Goal: Task Accomplishment & Management: Manage account settings

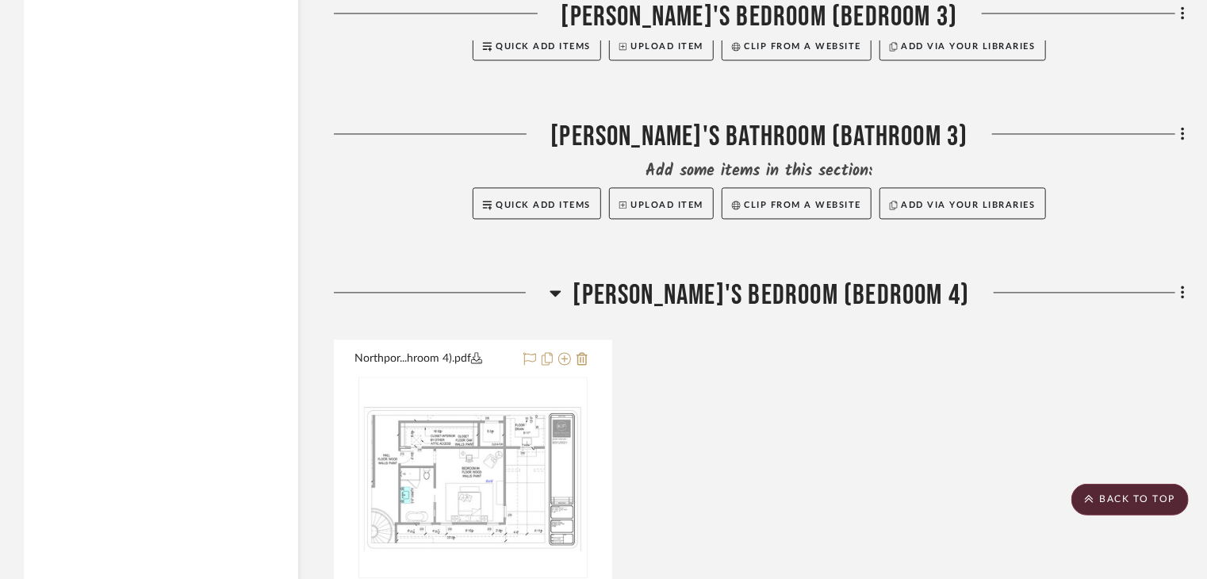
scroll to position [19509, 0]
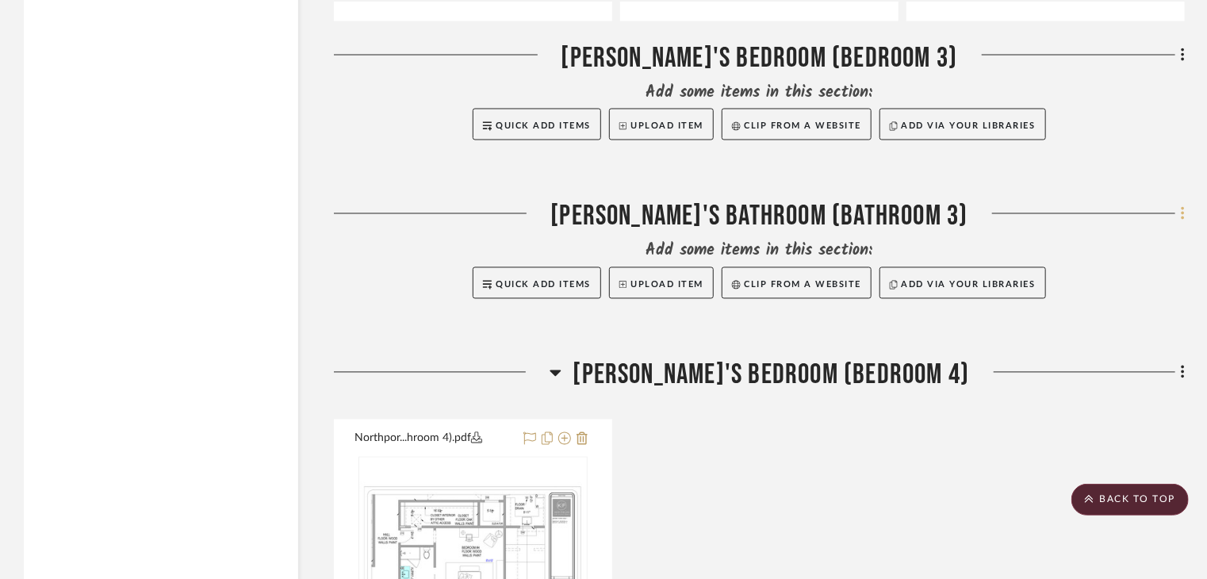
click at [1182, 223] on icon at bounding box center [1182, 213] width 5 height 17
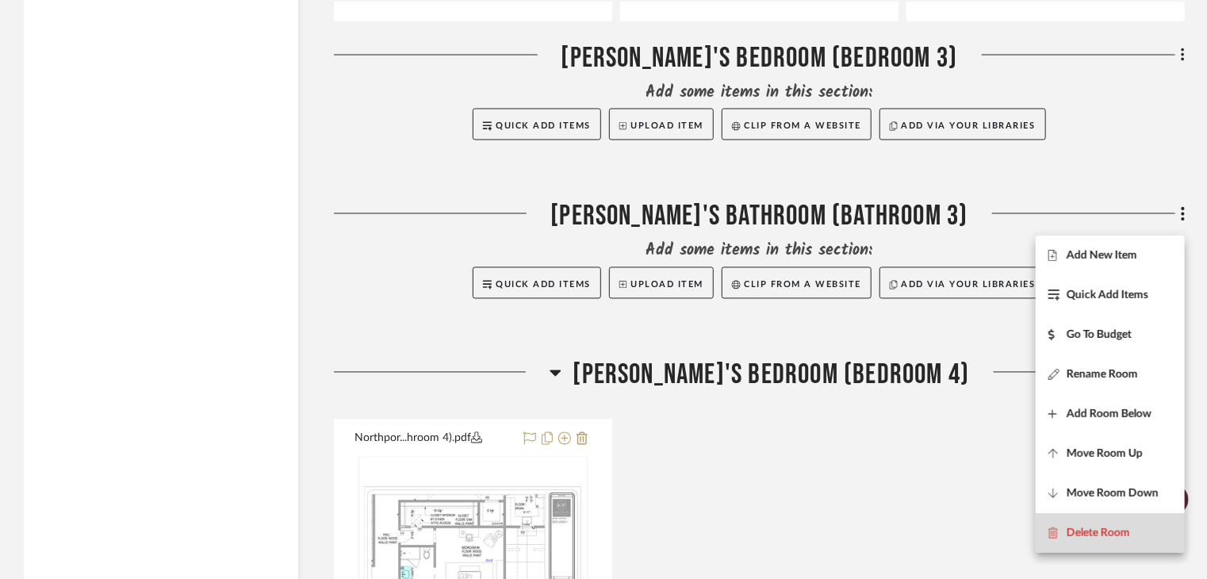
click at [1103, 539] on button "Delete Room" at bounding box center [1109, 533] width 149 height 40
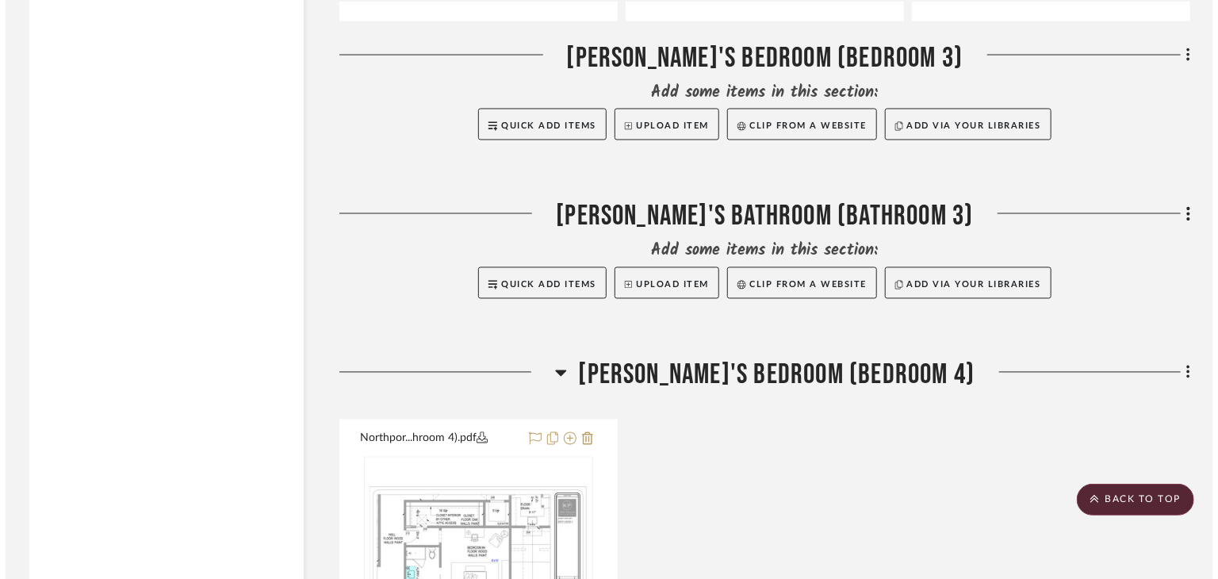
scroll to position [0, 0]
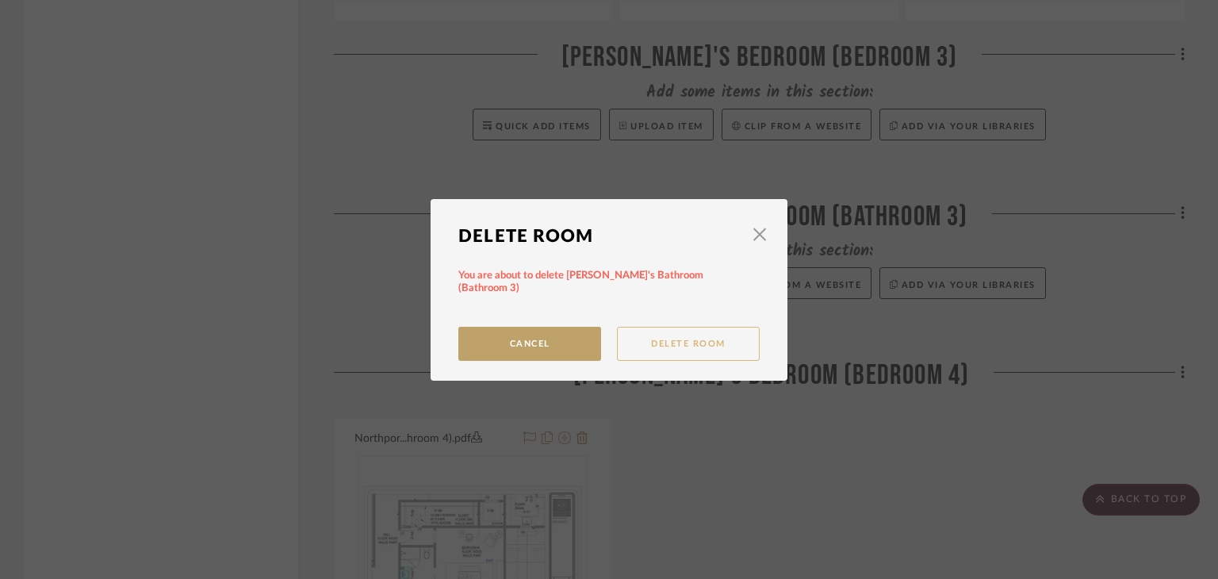
click at [628, 340] on button "Delete Room" at bounding box center [688, 344] width 143 height 34
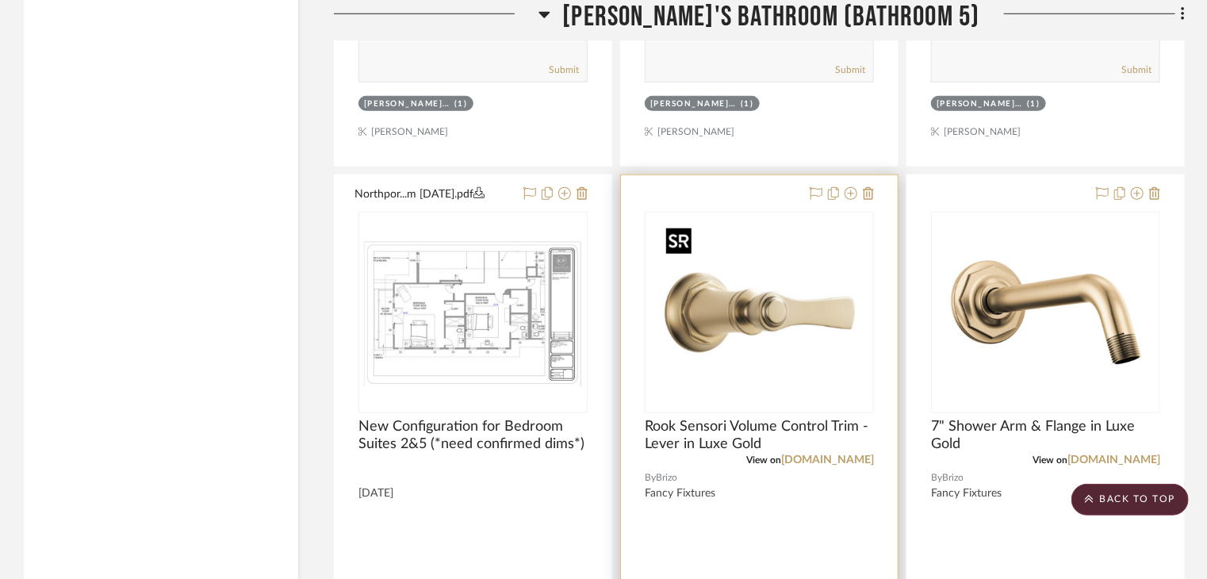
scroll to position [24979, 0]
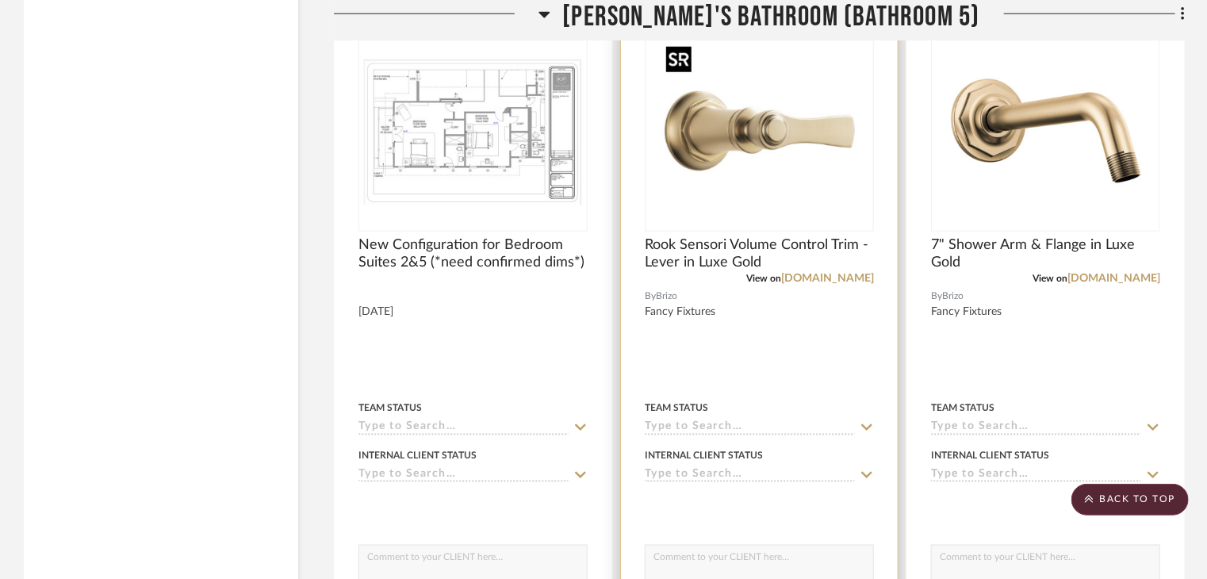
click at [790, 177] on img "0" at bounding box center [759, 131] width 198 height 198
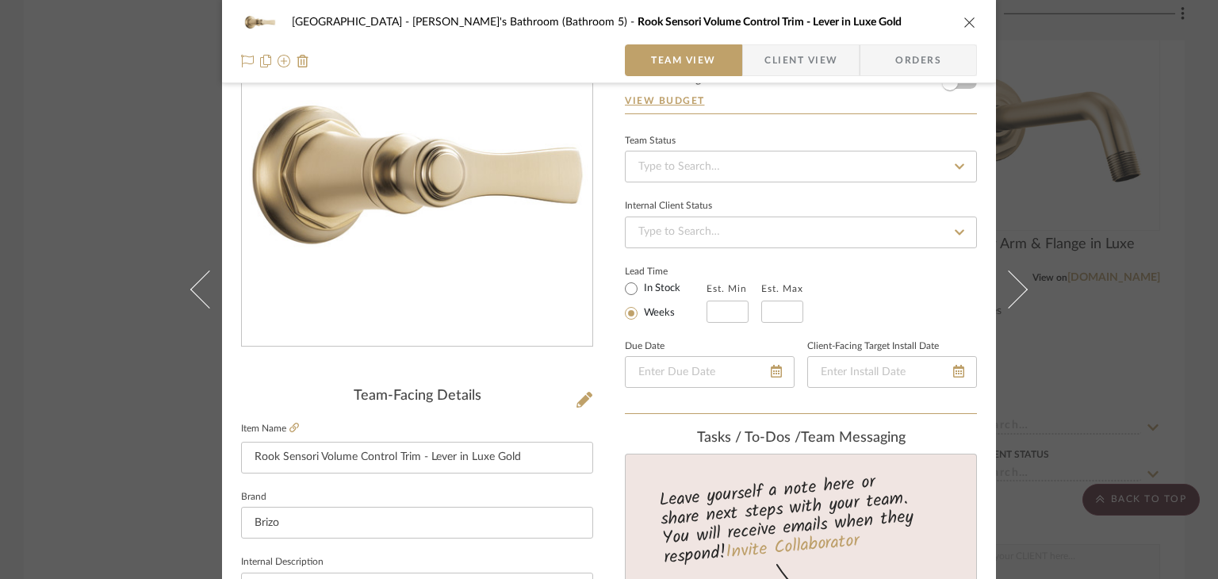
scroll to position [159, 0]
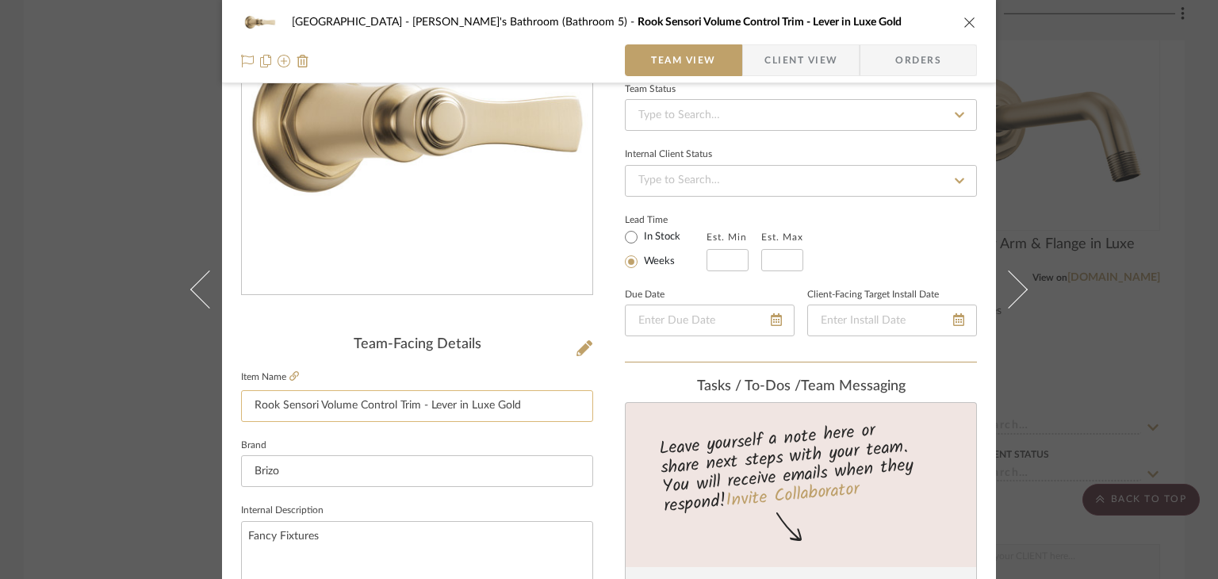
click at [359, 414] on input "Rook Sensori Volume Control Trim - Lever in Luxe Gold" at bounding box center [417, 406] width 352 height 32
click at [152, 229] on div "Northport Zahra's Bathroom (Bathroom 5) Rook Sensori Volume Control Trim - Leve…" at bounding box center [609, 289] width 1218 height 579
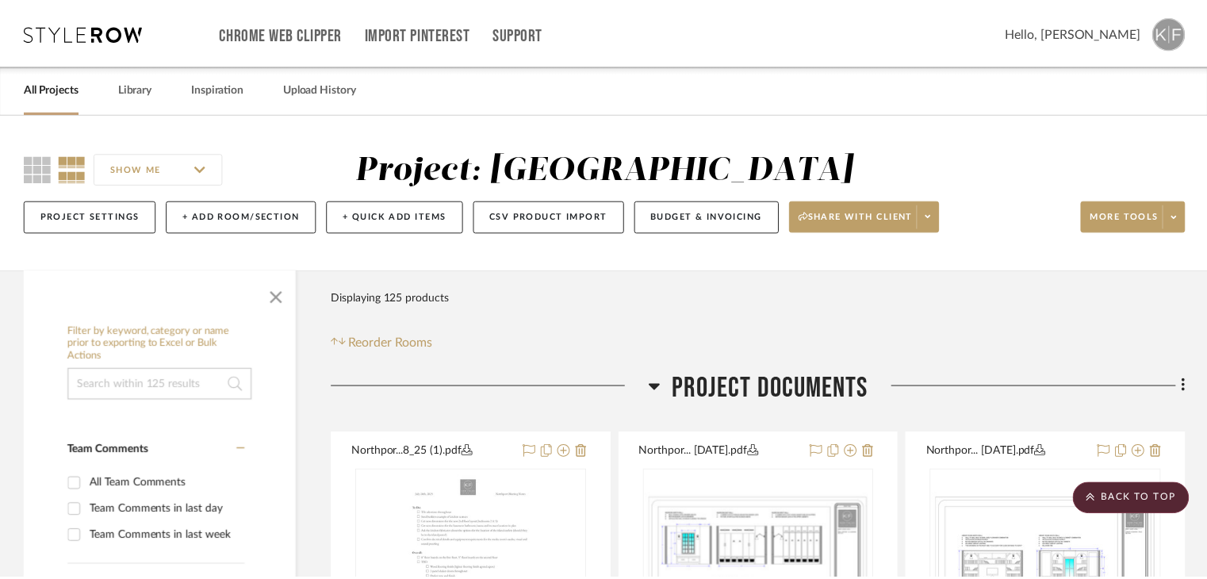
scroll to position [24979, 0]
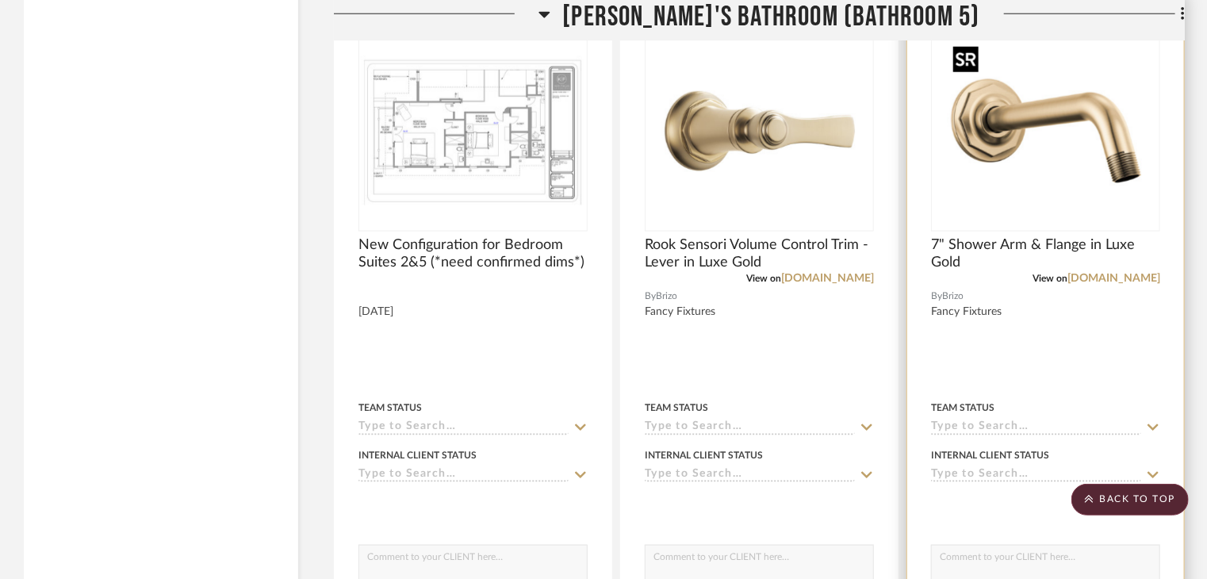
click at [1062, 214] on img "0" at bounding box center [1046, 131] width 198 height 198
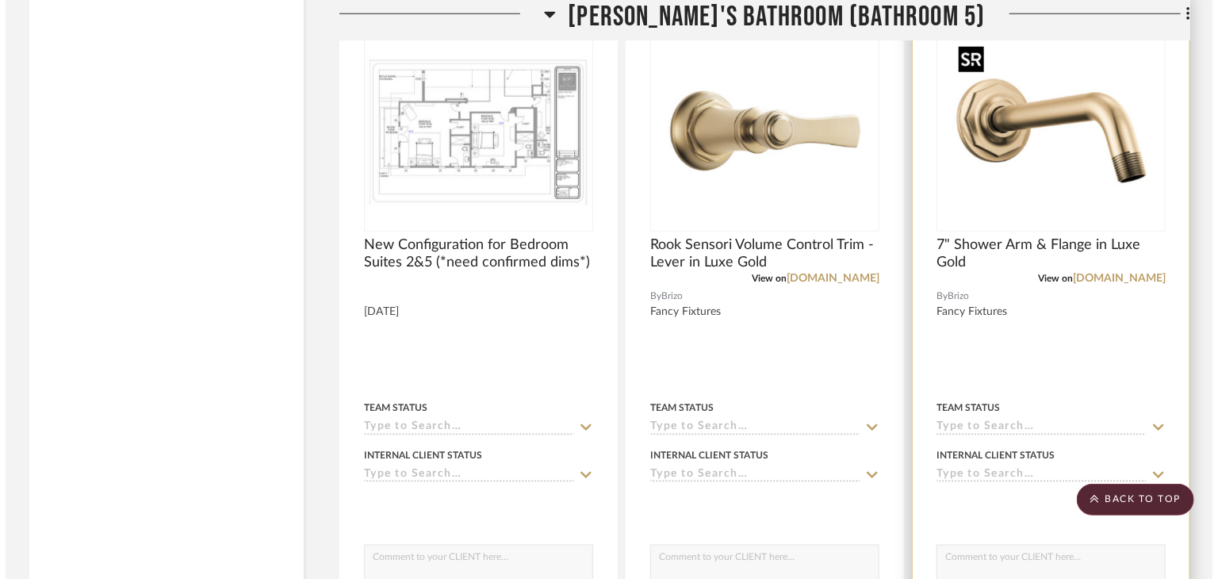
scroll to position [0, 0]
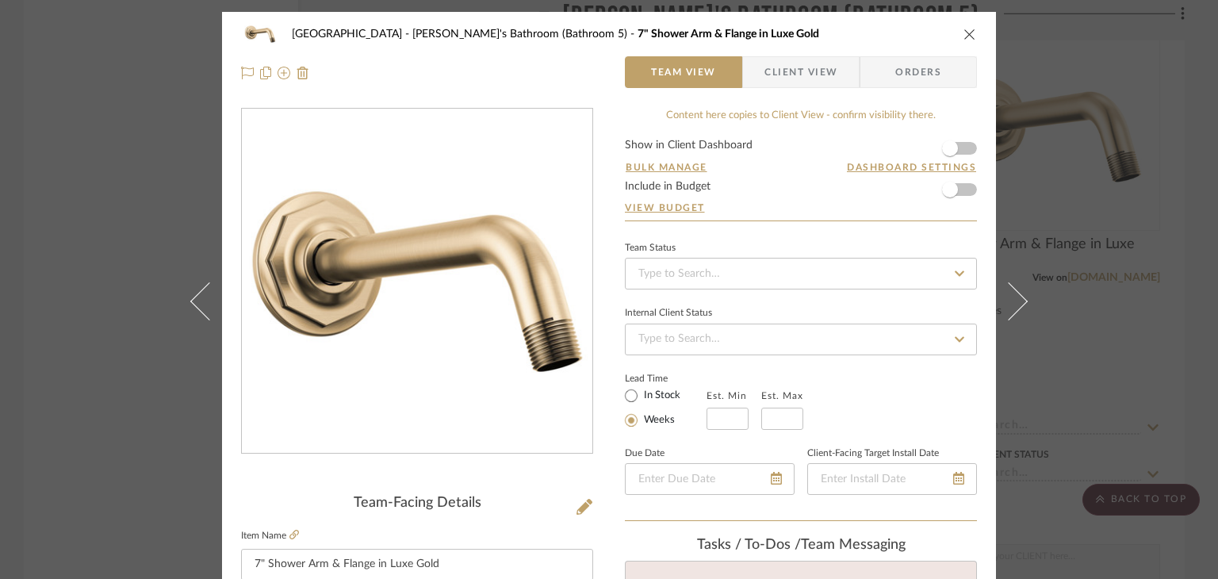
click at [1115, 312] on div "Northport Zahra's Bathroom (Bathroom 5) 7" Shower Arm & Flange in Luxe Gold Tea…" at bounding box center [609, 289] width 1218 height 579
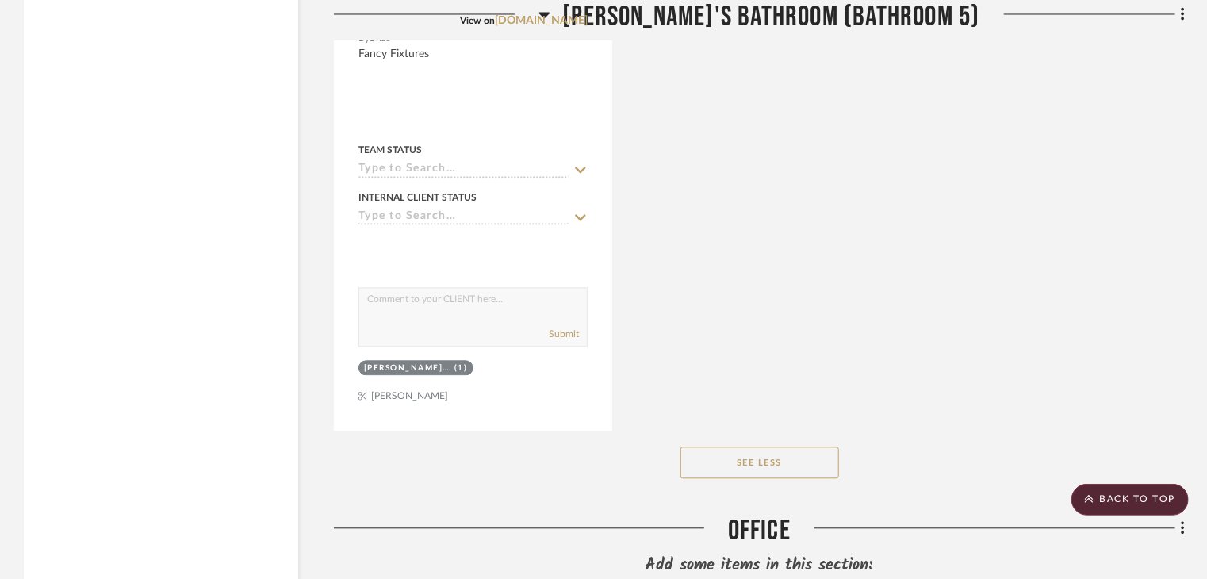
scroll to position [28388, 0]
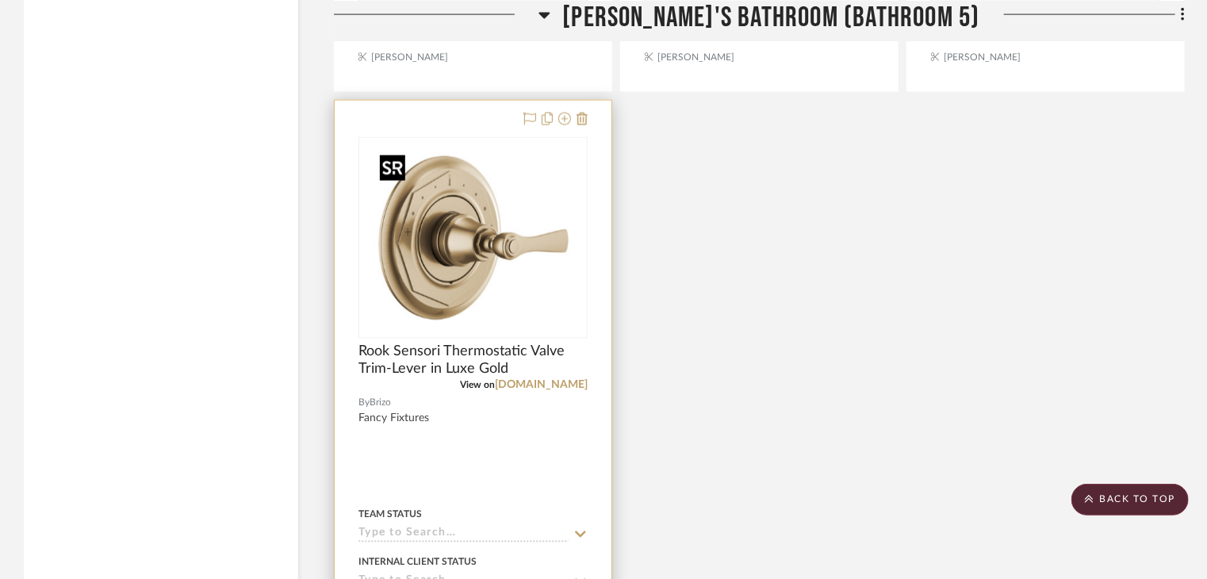
click at [0, 0] on img at bounding box center [0, 0] width 0 height 0
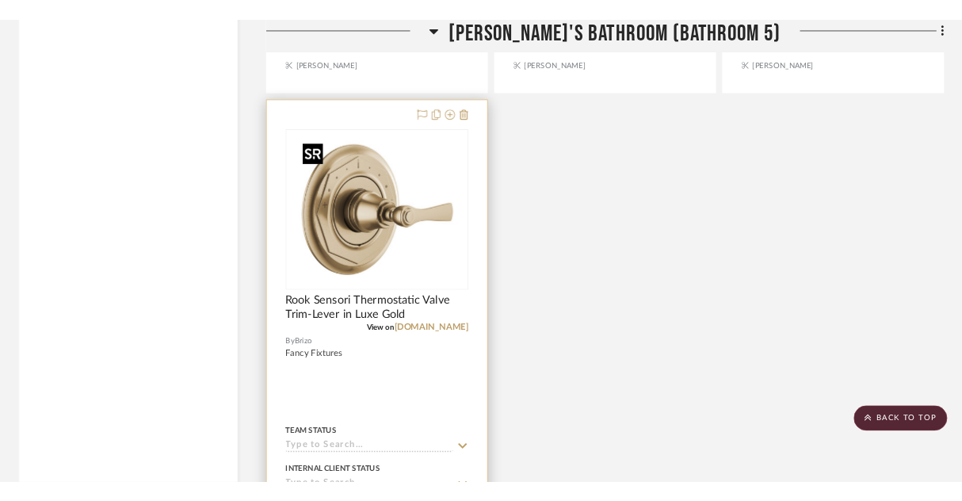
scroll to position [0, 0]
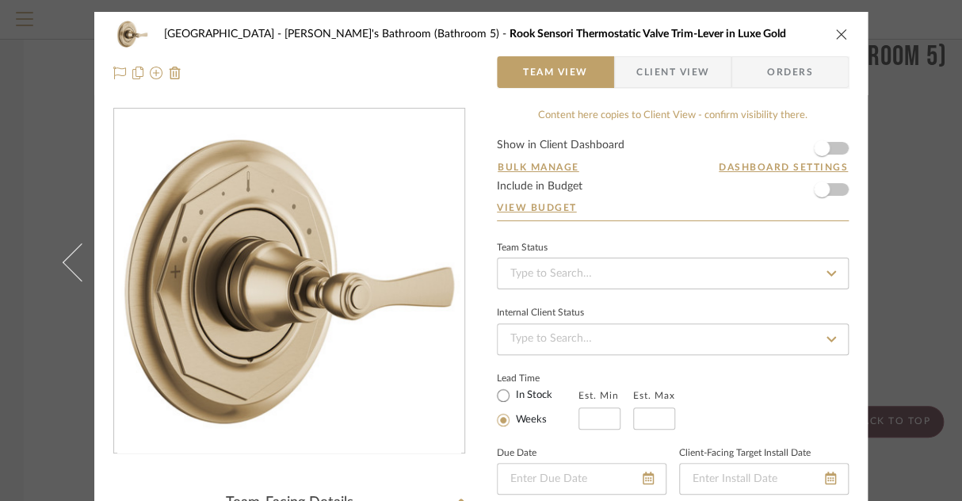
click at [926, 124] on div "Northport Zahra's Bathroom (Bathroom 5) Rook Sensori Thermostatic Valve Trim-Le…" at bounding box center [481, 250] width 962 height 501
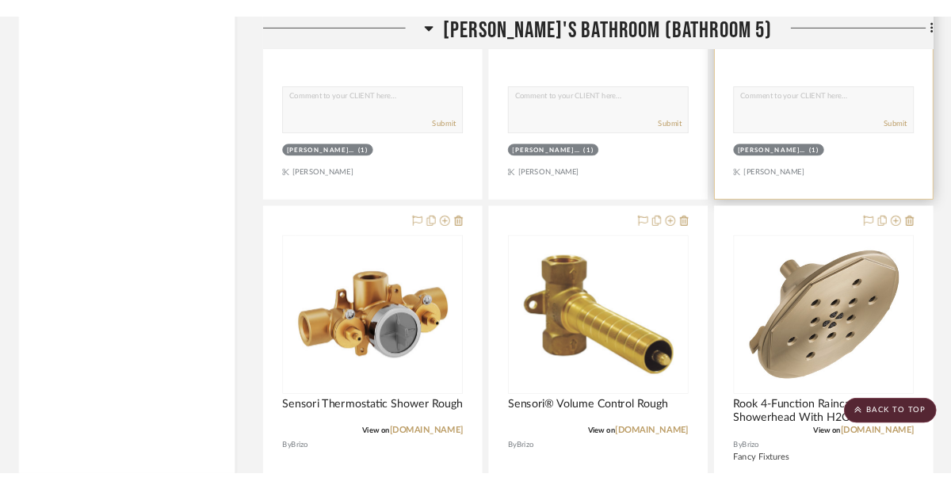
scroll to position [26406, 0]
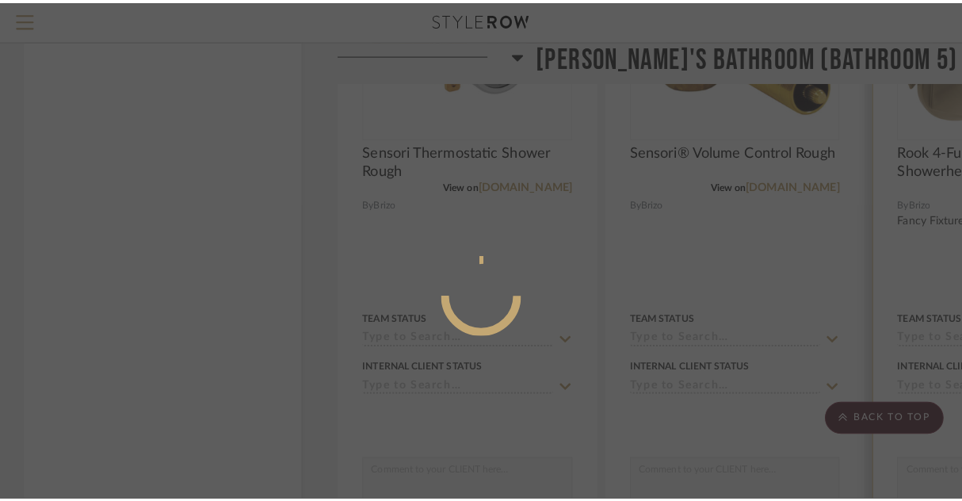
scroll to position [0, 0]
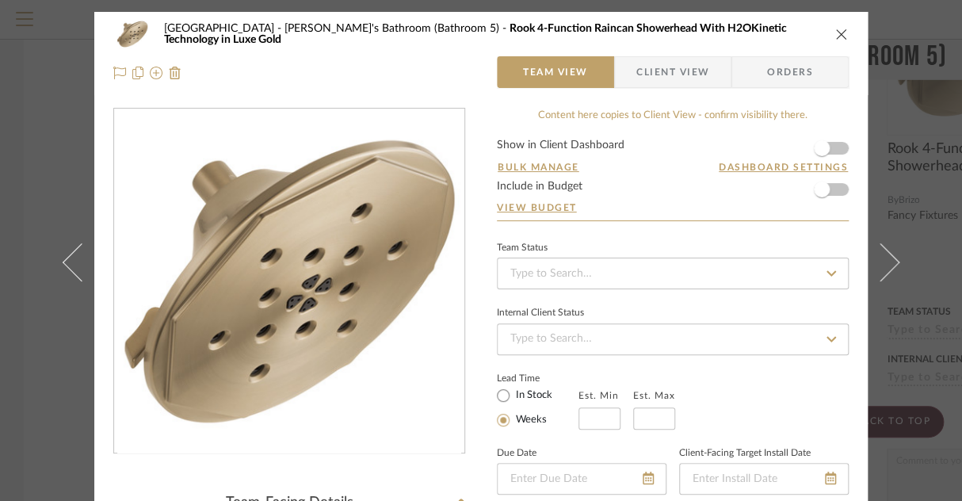
click at [36, 147] on div "Northport Zahra's Bathroom (Bathroom 5) Rook 4-Function Raincan Showerhead With…" at bounding box center [481, 250] width 962 height 501
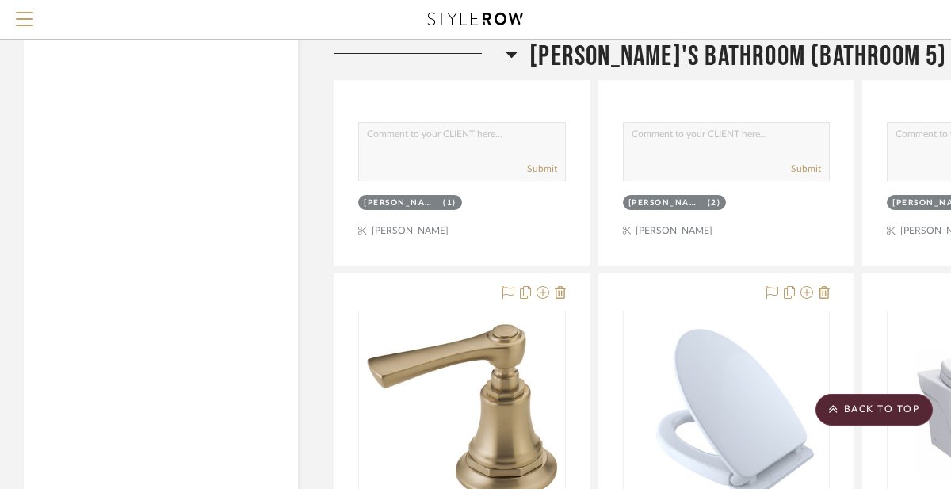
scroll to position [26802, 0]
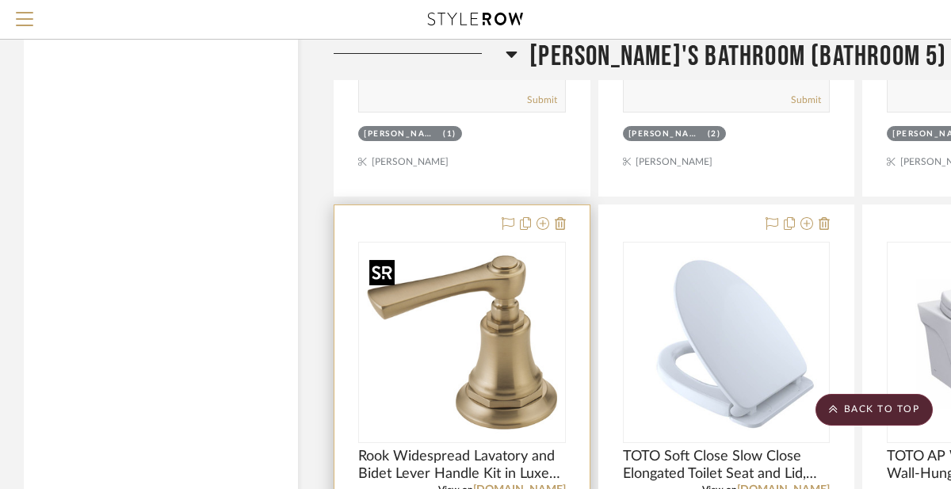
click at [507, 302] on img "0" at bounding box center [462, 342] width 198 height 198
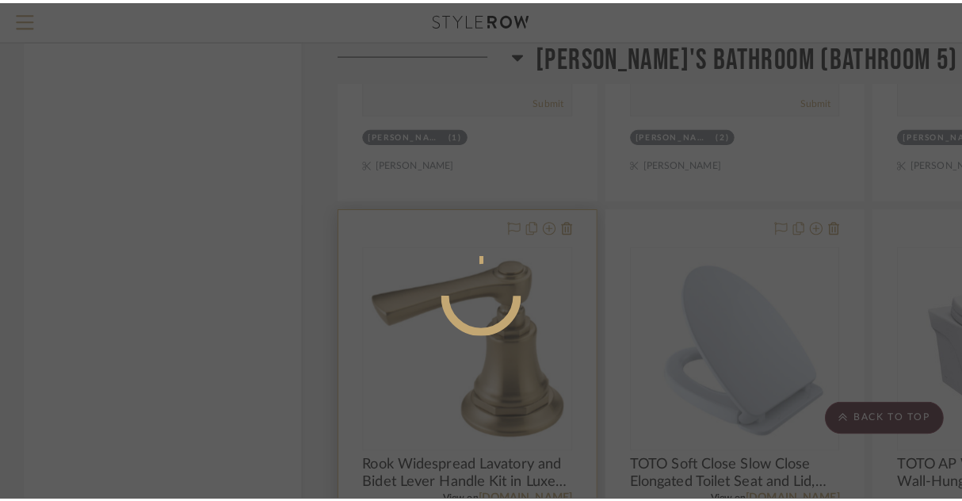
scroll to position [0, 0]
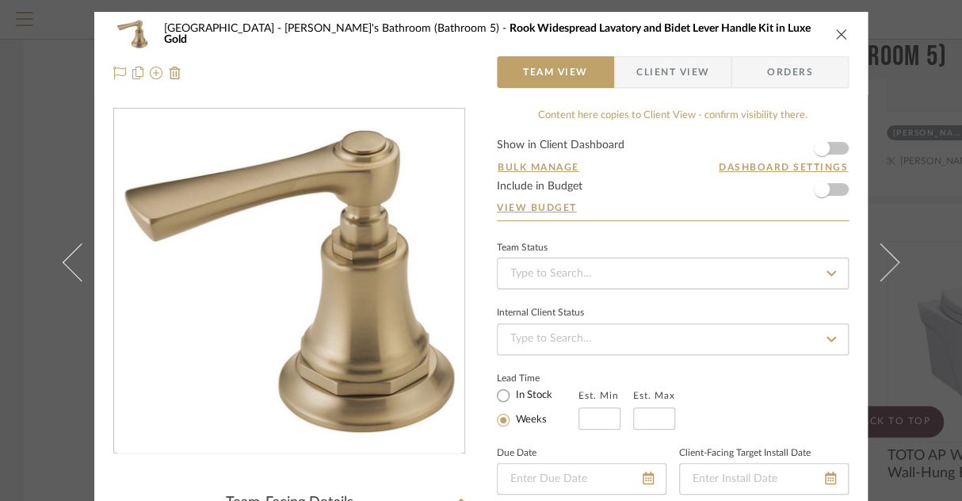
click at [25, 84] on div "Northport Zahra's Bathroom (Bathroom 5) Rook Widespread Lavatory and Bidet Leve…" at bounding box center [481, 250] width 962 height 501
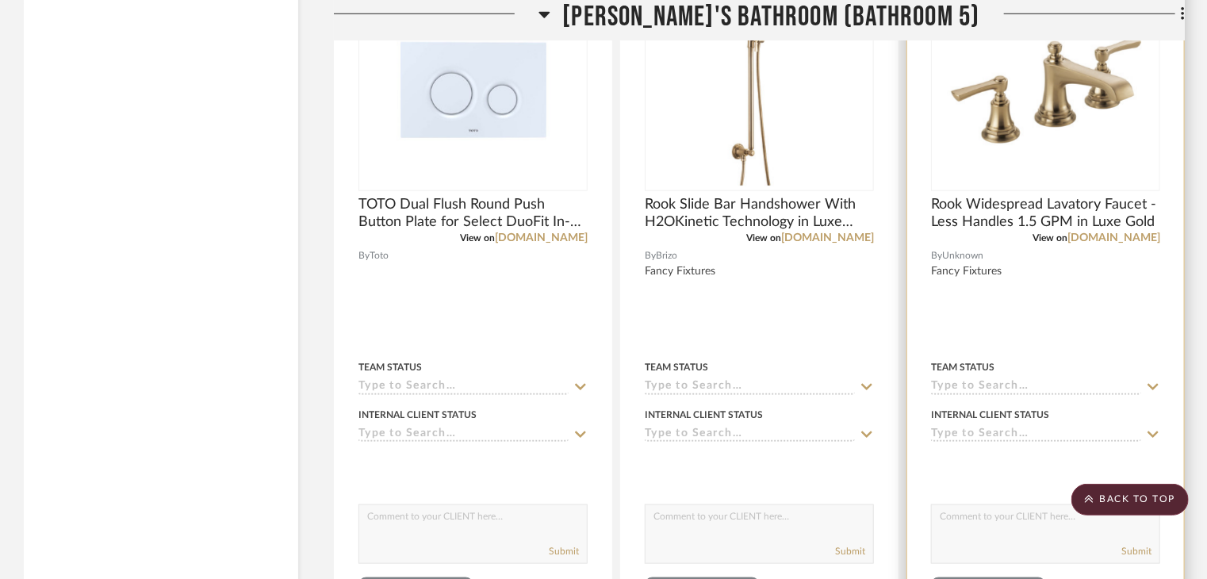
scroll to position [27833, 0]
click at [1042, 136] on img "0" at bounding box center [1046, 89] width 198 height 198
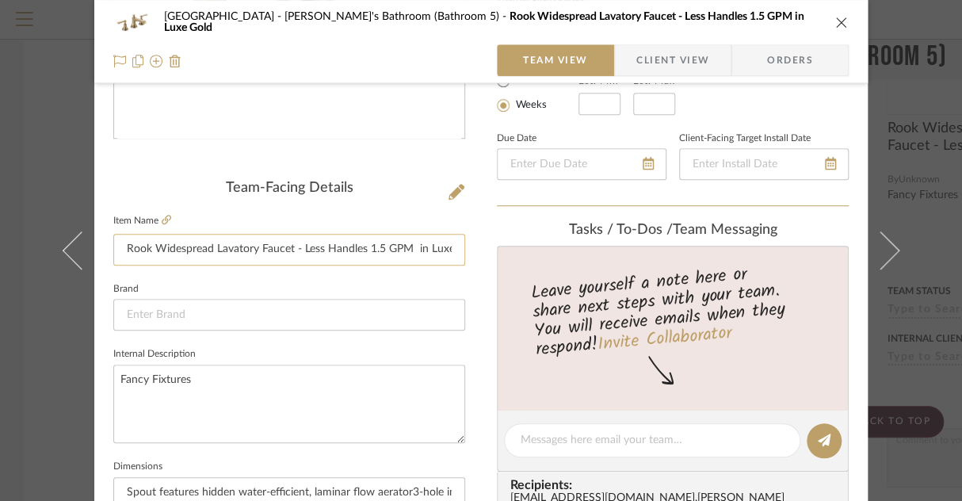
scroll to position [317, 0]
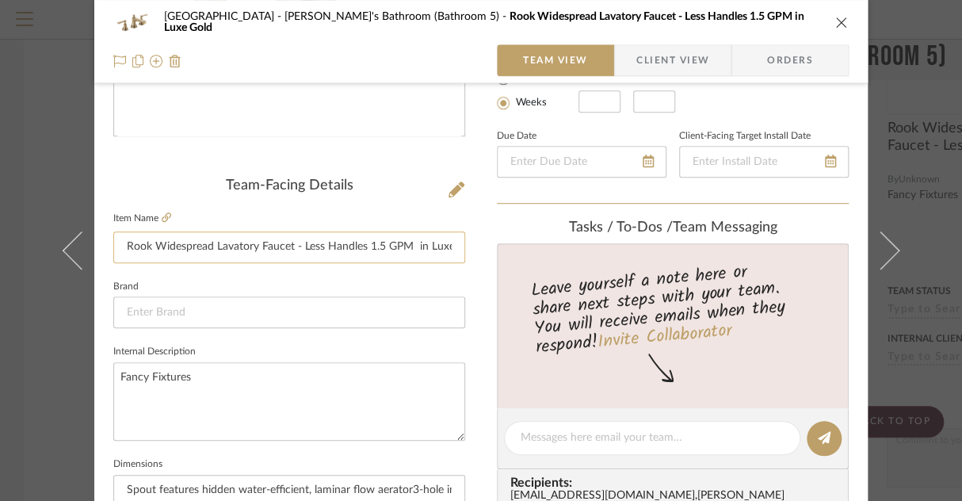
click at [317, 244] on input "Rook Widespread Lavatory Faucet - Less Handles 1.5 GPM in Luxe Gold" at bounding box center [289, 247] width 352 height 32
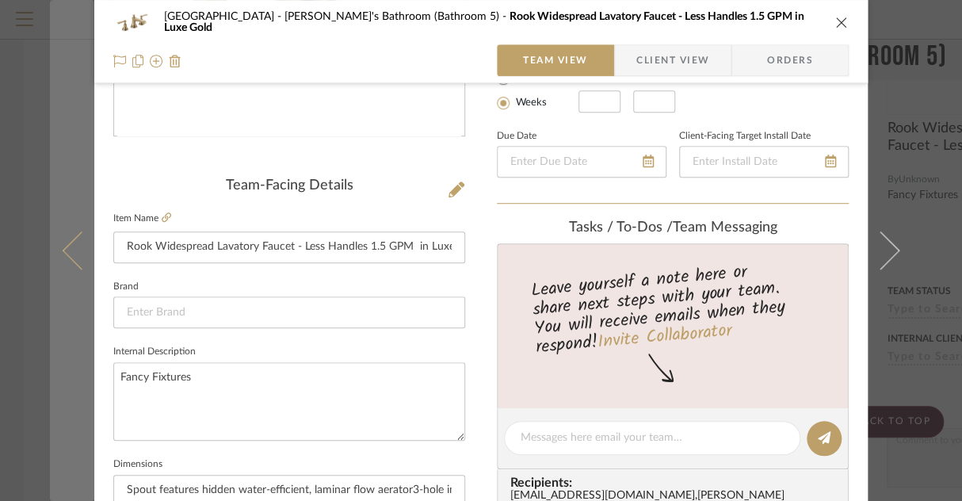
click at [55, 197] on button at bounding box center [72, 250] width 44 height 501
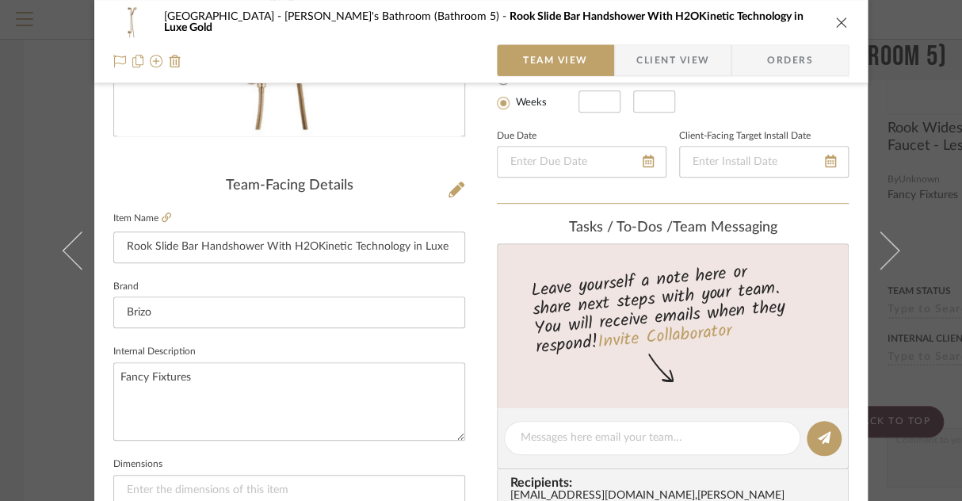
click at [836, 18] on icon "close" at bounding box center [842, 22] width 13 height 13
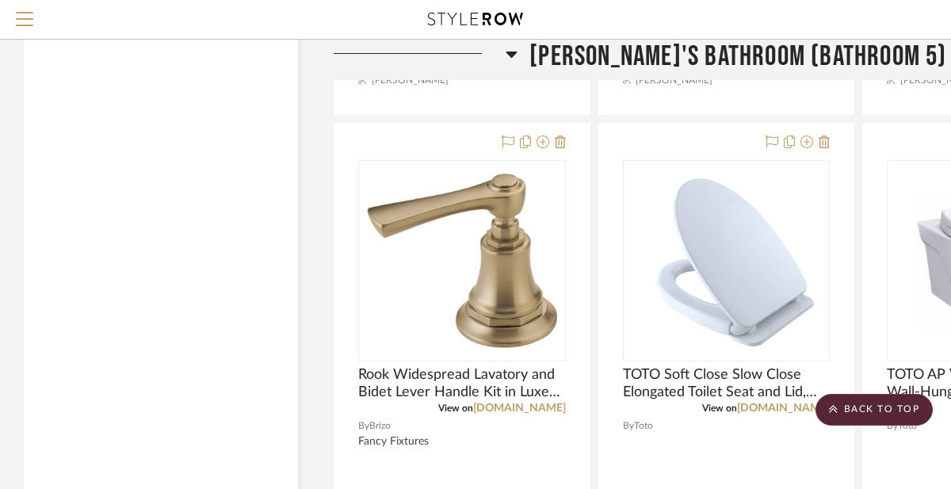
scroll to position [26882, 0]
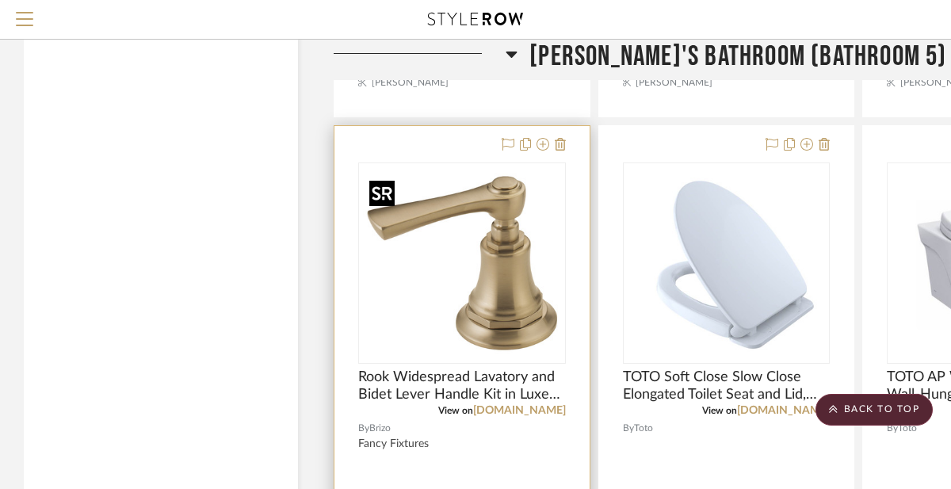
click at [504, 274] on img "0" at bounding box center [462, 263] width 198 height 198
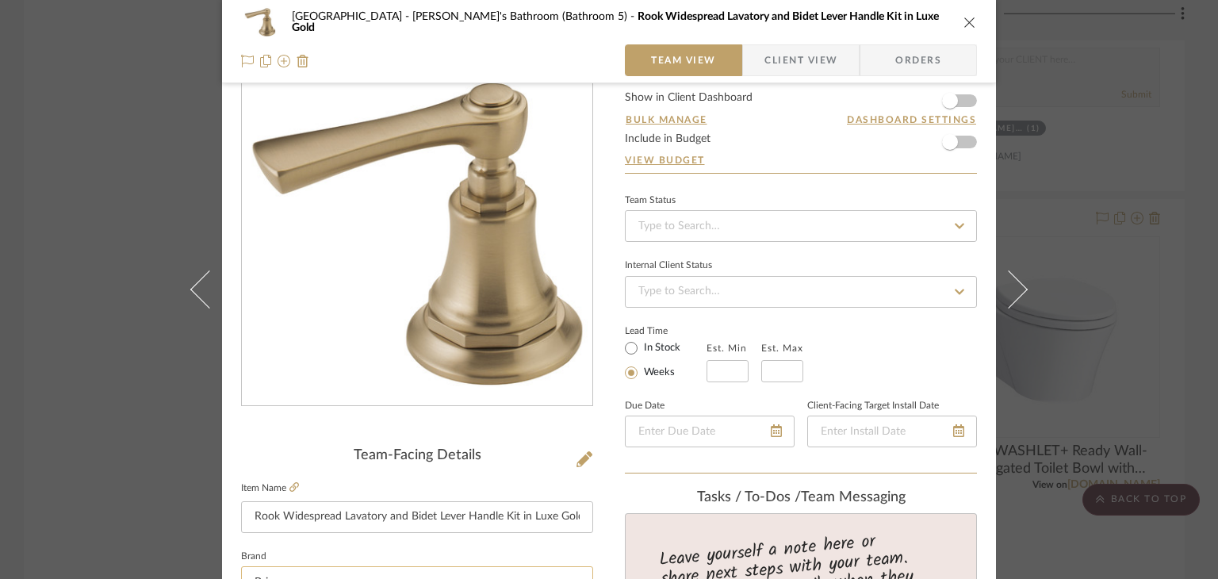
scroll to position [0, 0]
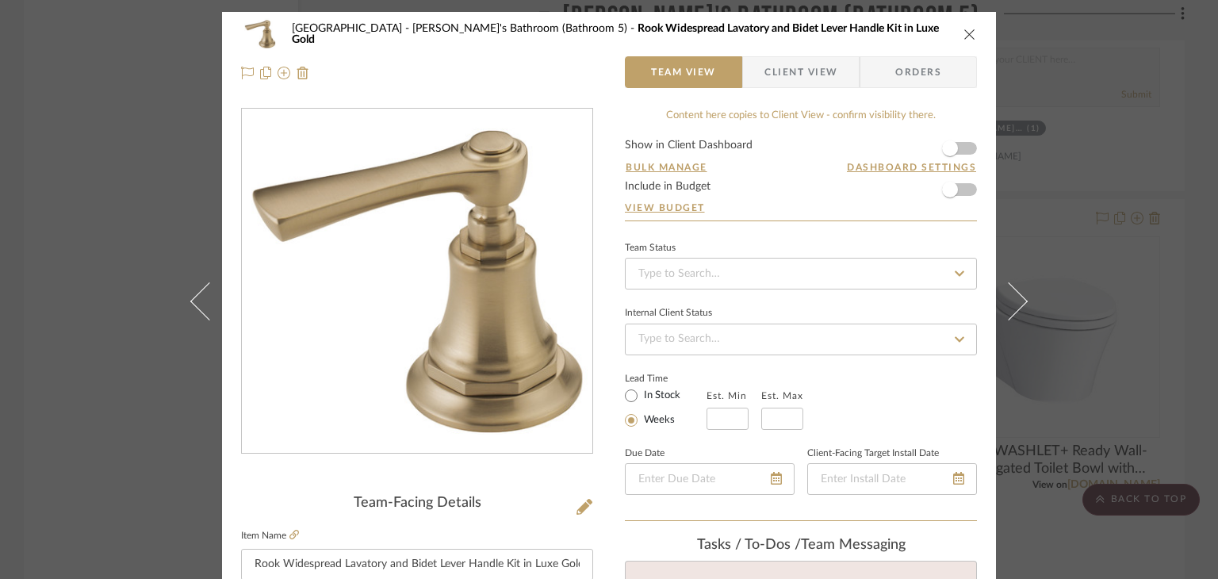
click at [90, 278] on div "Northport Zahra's Bathroom (Bathroom 5) Rook Widespread Lavatory and Bidet Leve…" at bounding box center [609, 289] width 1218 height 579
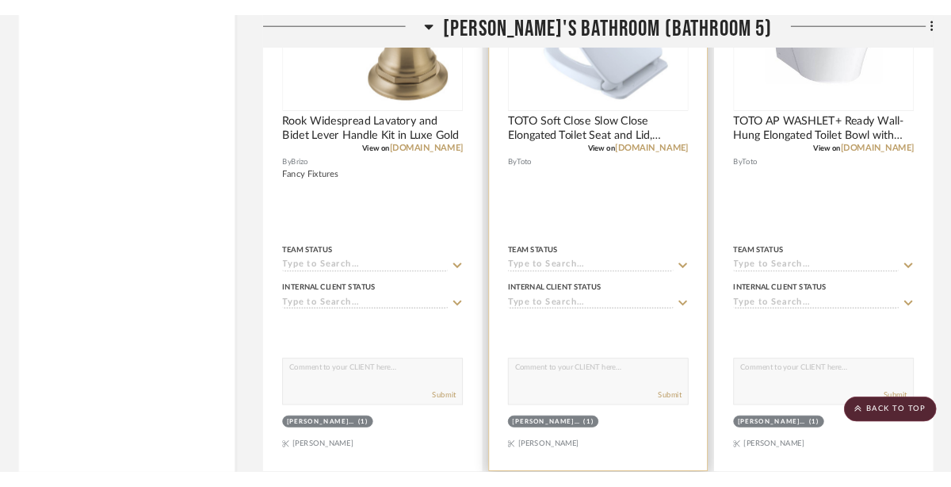
scroll to position [26961, 0]
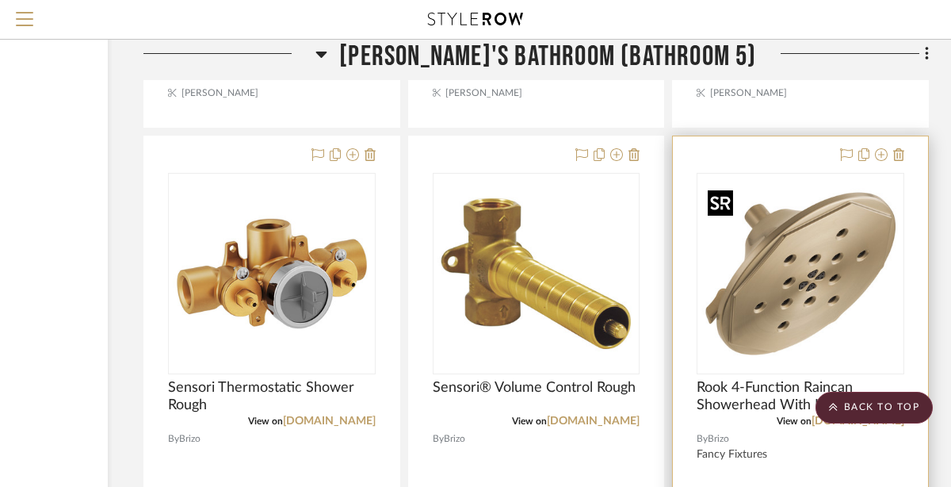
click at [872, 272] on img "0" at bounding box center [801, 273] width 198 height 198
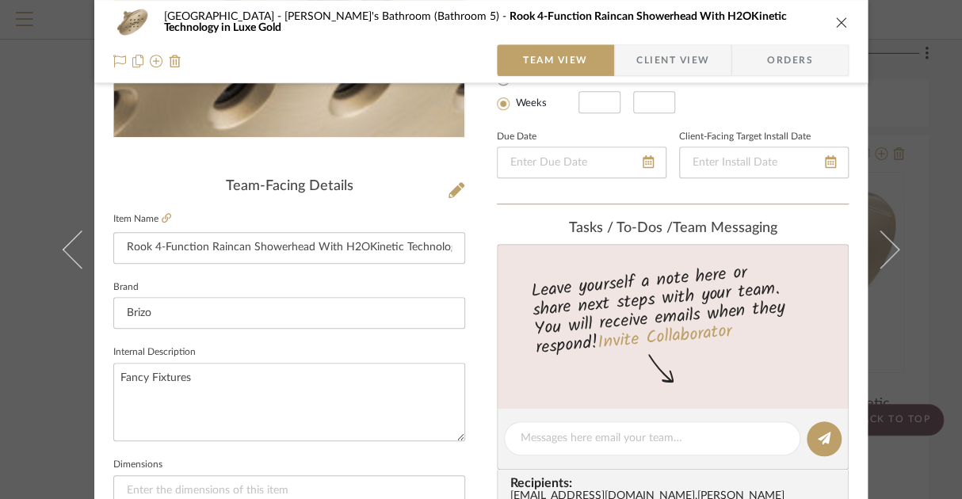
scroll to position [317, 0]
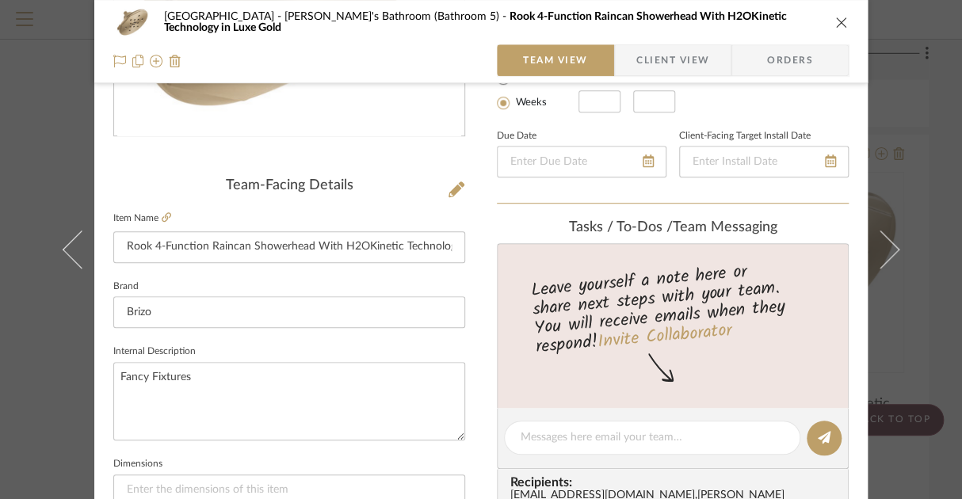
click at [286, 262] on sr-operation-status-container "Rook 4-Function Raincan Showerhead With H2OKinetic Technology in Luxe Gold" at bounding box center [289, 247] width 352 height 32
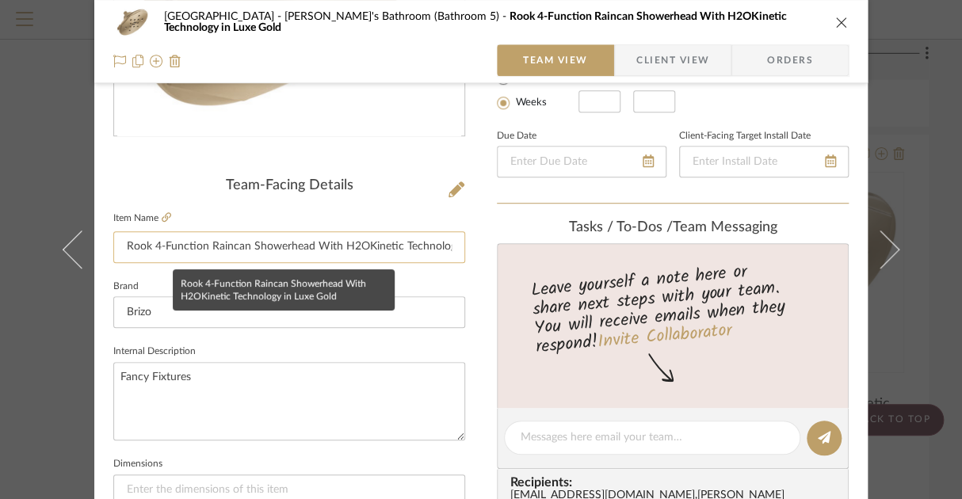
click at [286, 262] on sr-operation-status-container "Rook 4-Function Raincan Showerhead With H2OKinetic Technology in Luxe Gold" at bounding box center [289, 247] width 352 height 32
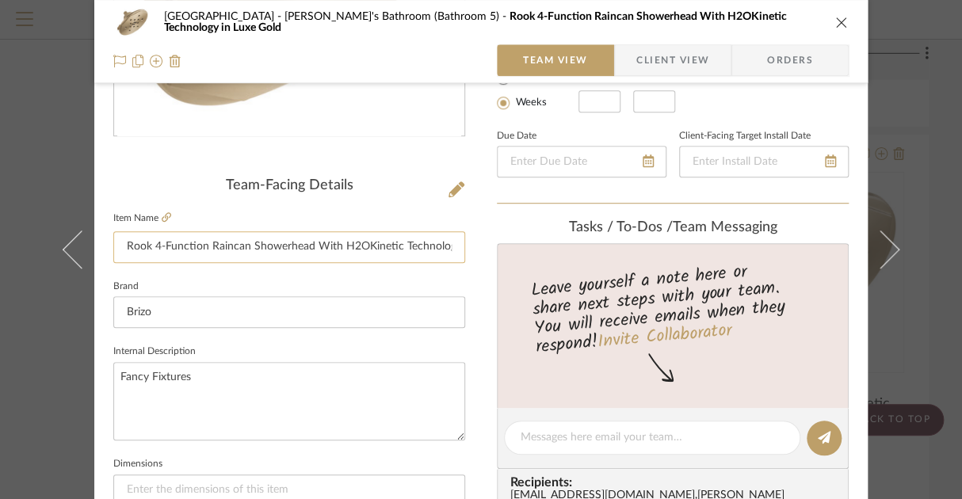
click at [286, 261] on input "Rook 4-Function Raincan Showerhead With H2OKinetic Technology in Luxe Gold" at bounding box center [289, 247] width 352 height 32
click at [286, 254] on input "Rook 4-Function Raincan Showerhead With H2OKinetic Technology in Luxe Gold" at bounding box center [289, 247] width 352 height 32
click at [929, 115] on div "Northport Zahra's Bathroom (Bathroom 5) Rook 4-Function Raincan Showerhead With…" at bounding box center [481, 249] width 962 height 499
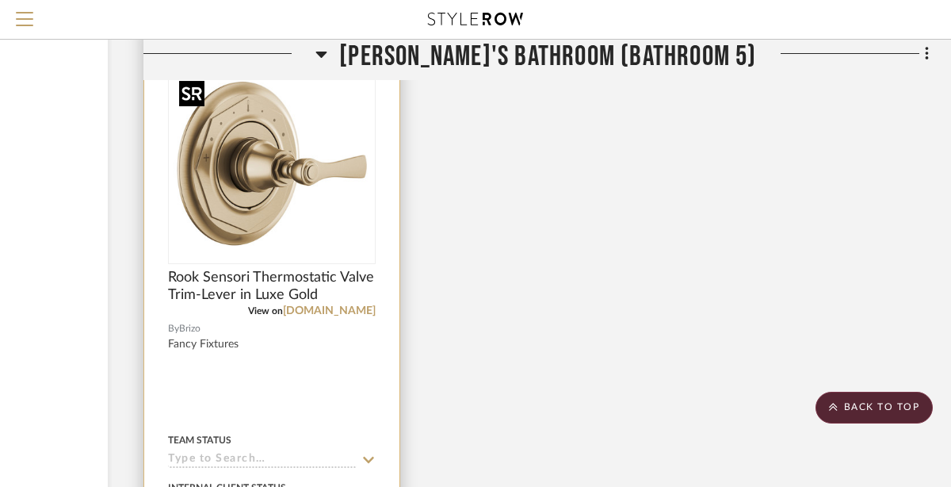
click at [244, 201] on img "0" at bounding box center [272, 163] width 198 height 198
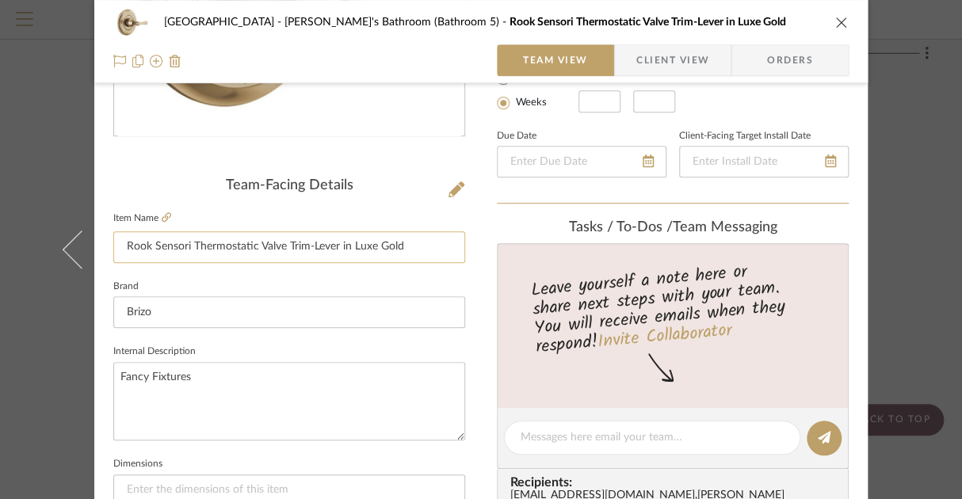
click at [284, 254] on input "Rook Sensori Thermostatic Valve Trim-Lever in Luxe Gold" at bounding box center [289, 247] width 352 height 32
click at [285, 254] on input "Rook Sensori Thermostatic Valve Trim-Lever in Luxe Gold" at bounding box center [289, 247] width 352 height 32
click at [40, 150] on div "Northport Zahra's Bathroom (Bathroom 5) Rook Sensori Thermostatic Valve Trim-Le…" at bounding box center [481, 249] width 962 height 499
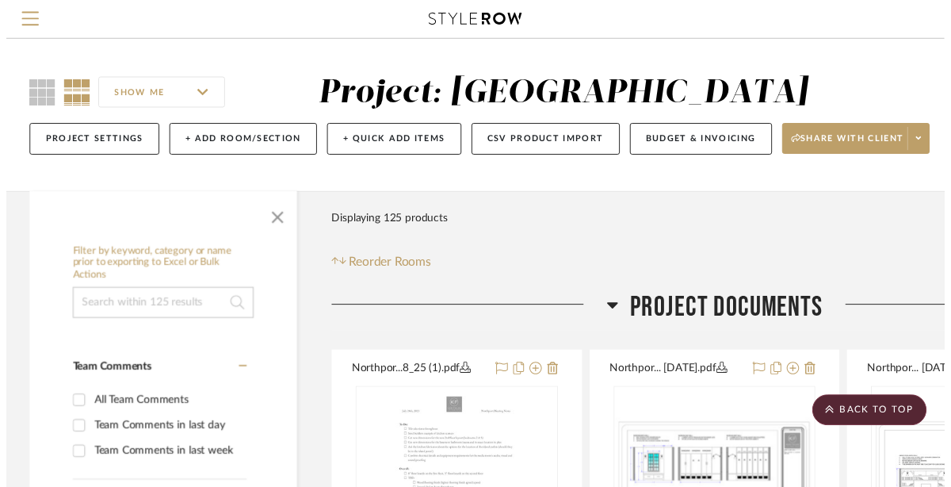
scroll to position [28388, 190]
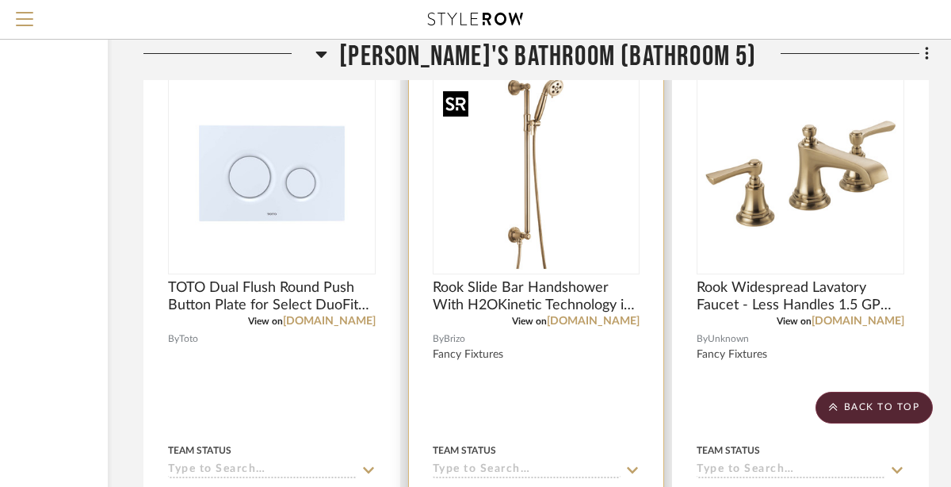
click at [551, 176] on img "0" at bounding box center [536, 174] width 198 height 198
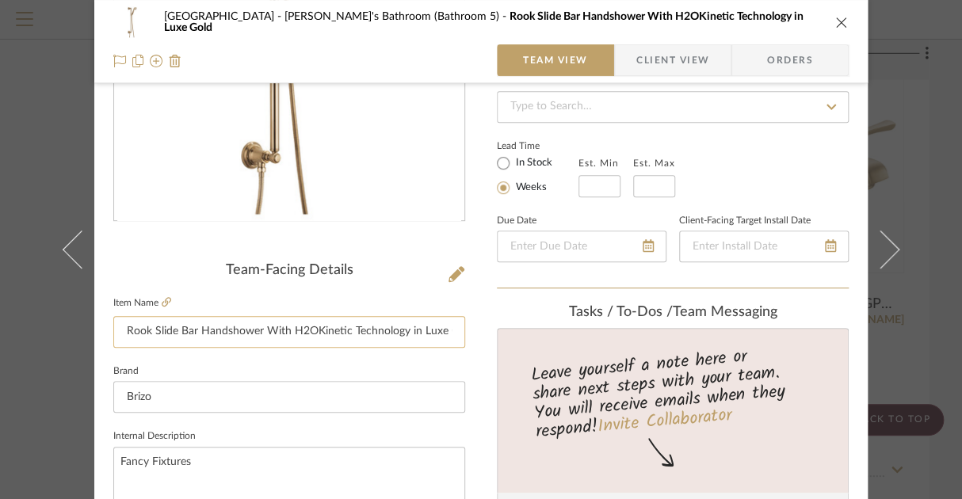
scroll to position [238, 0]
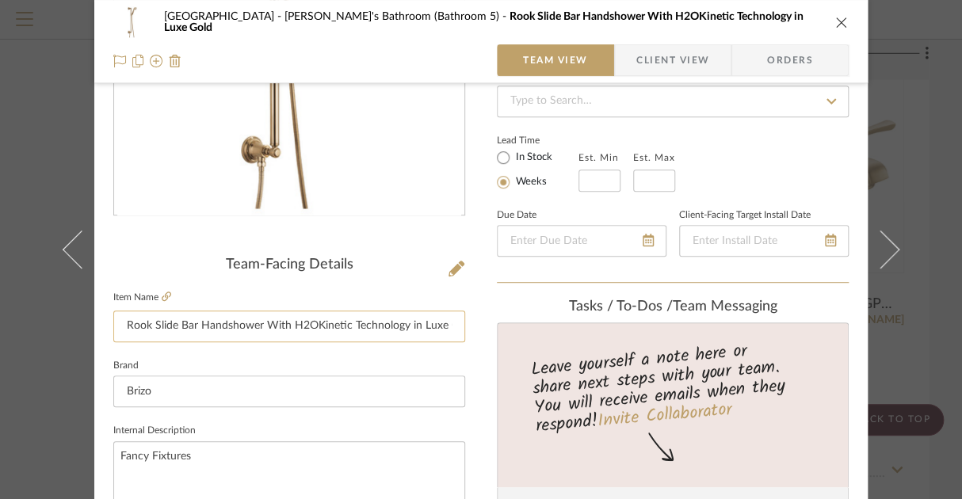
click at [404, 327] on input "Rook Slide Bar Handshower With H2OKinetic Technology in Luxe Gold" at bounding box center [289, 327] width 352 height 32
click at [939, 182] on div "Northport Zahra's Bathroom (Bathroom 5) Rook Slide Bar Handshower With H2OKinet…" at bounding box center [481, 249] width 962 height 499
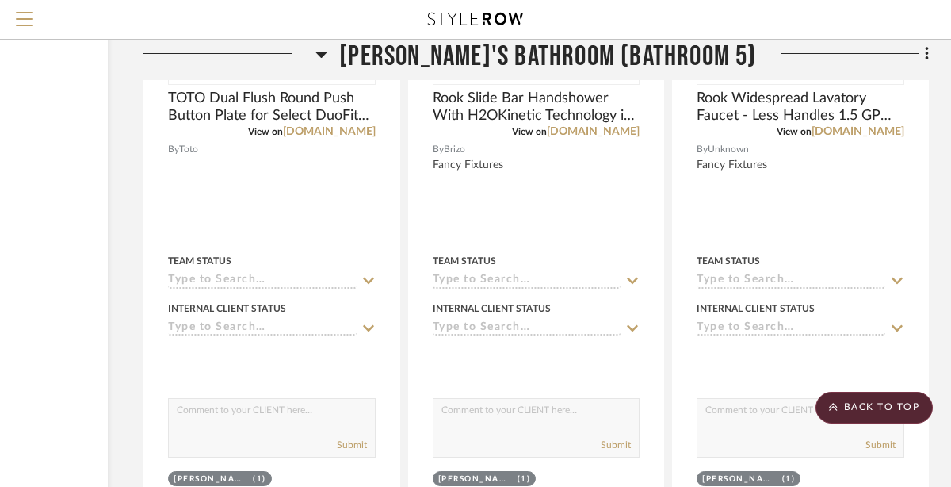
scroll to position [27754, 190]
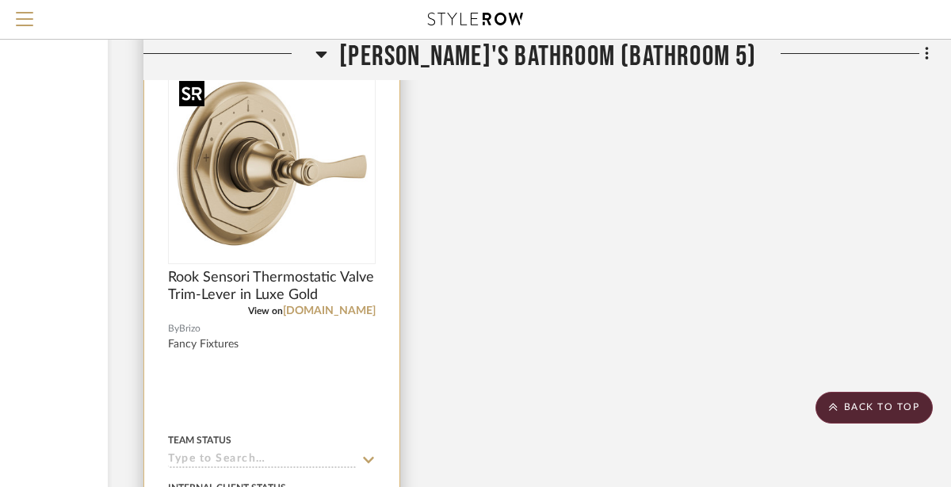
click at [270, 225] on img "0" at bounding box center [272, 163] width 198 height 198
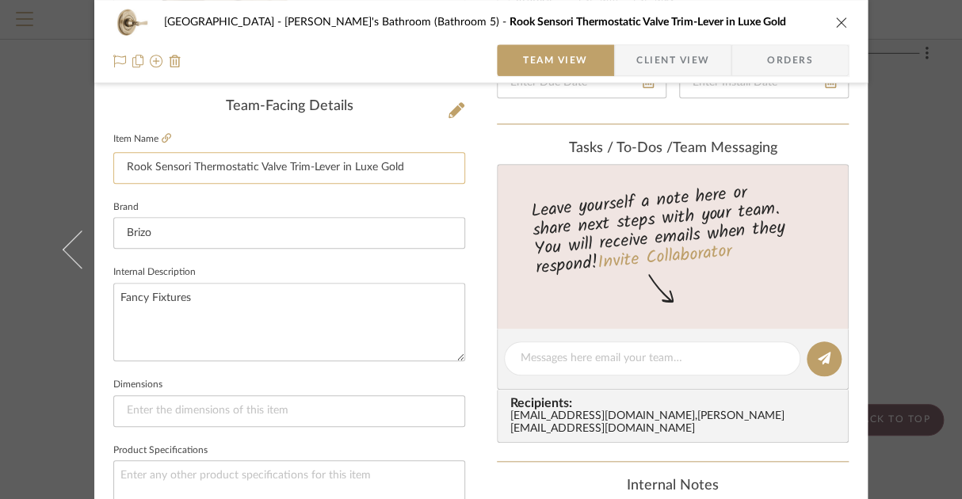
scroll to position [396, 0]
click at [279, 170] on input "Rook Sensori Thermostatic Valve Trim-Lever in Luxe Gold" at bounding box center [289, 168] width 352 height 32
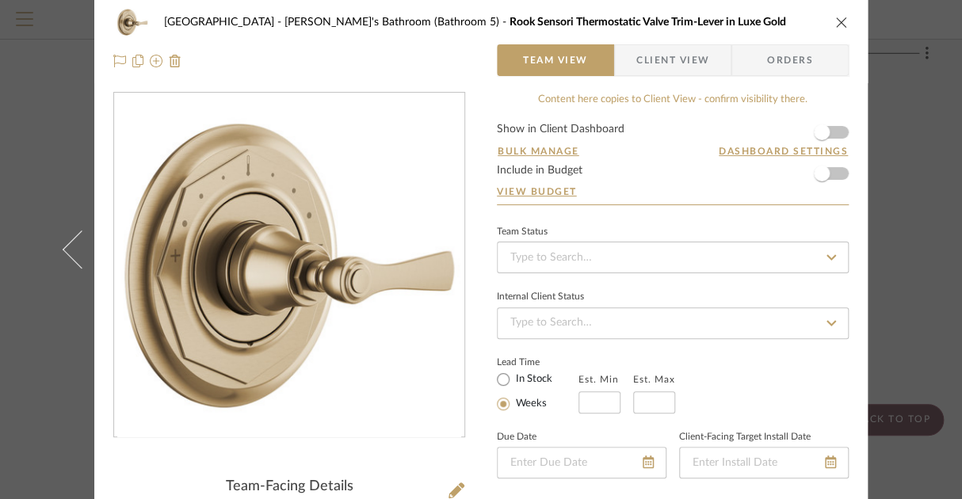
scroll to position [0, 0]
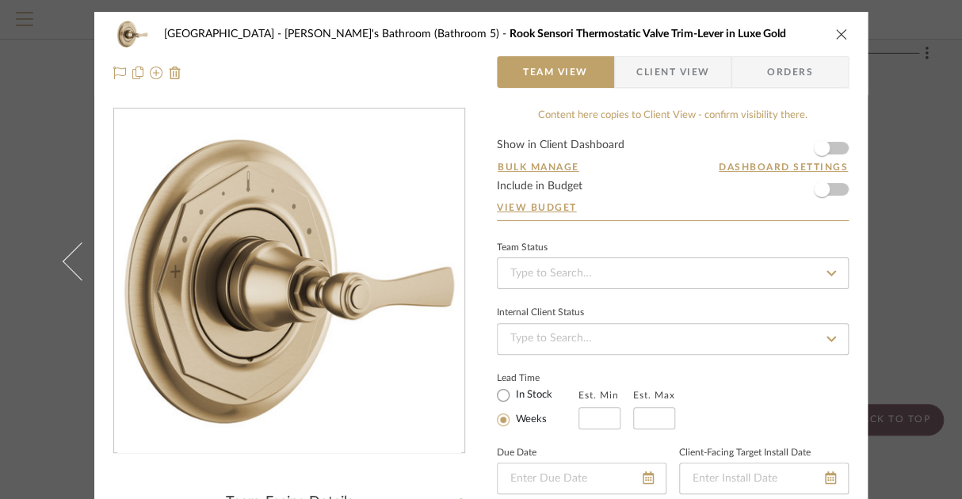
click at [924, 166] on div "Northport Zahra's Bathroom (Bathroom 5) Rook Sensori Thermostatic Valve Trim-Le…" at bounding box center [481, 249] width 962 height 499
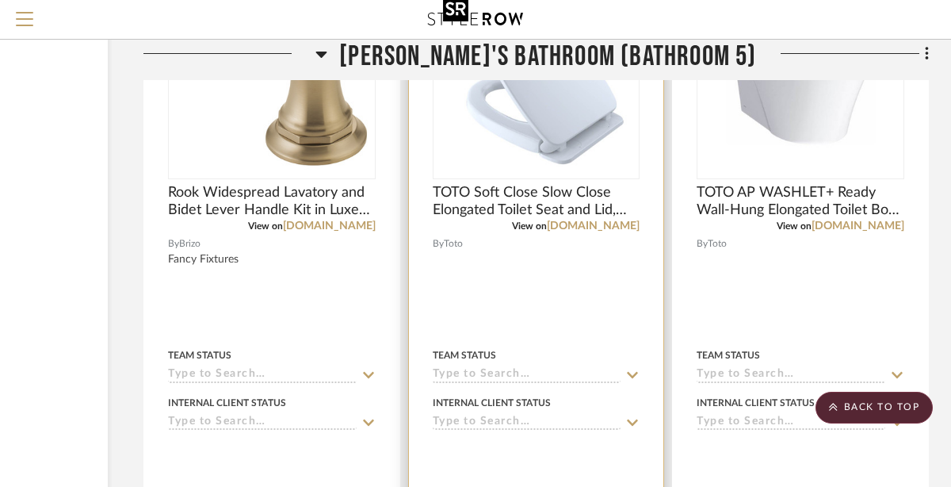
scroll to position [27674, 190]
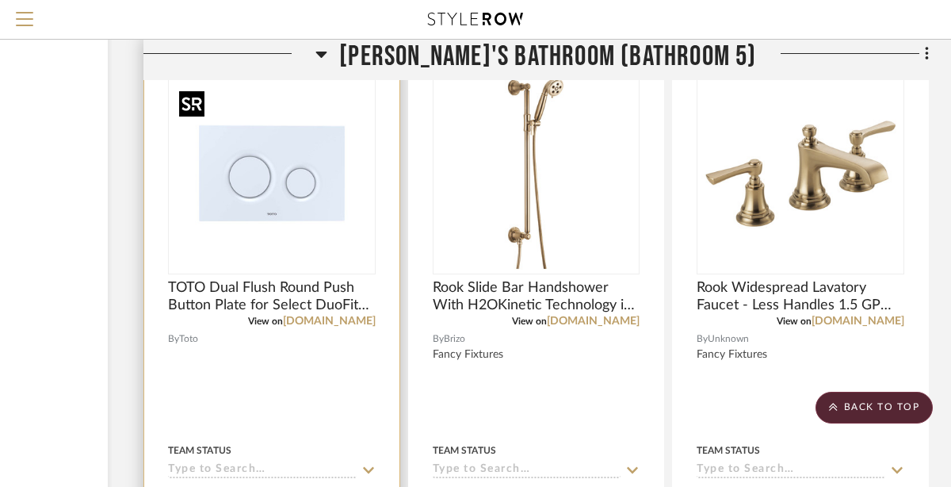
click at [342, 254] on img "0" at bounding box center [272, 174] width 198 height 198
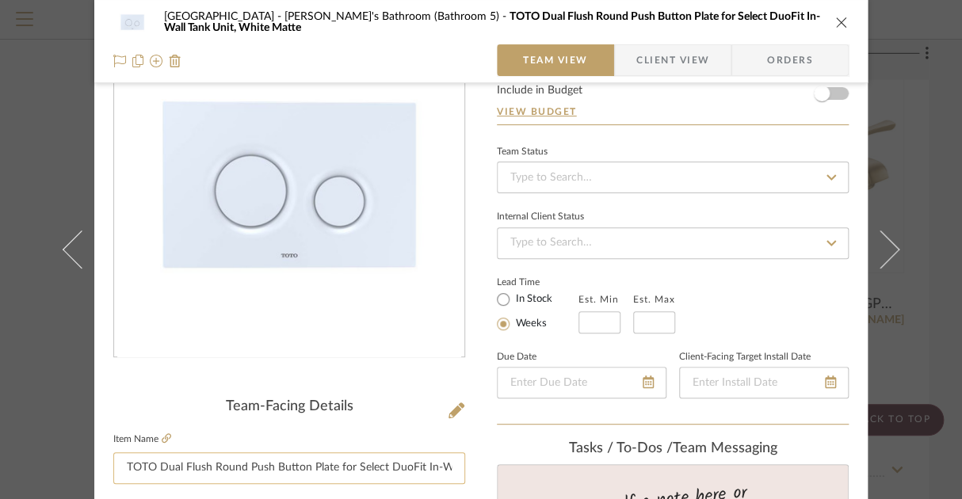
scroll to position [238, 0]
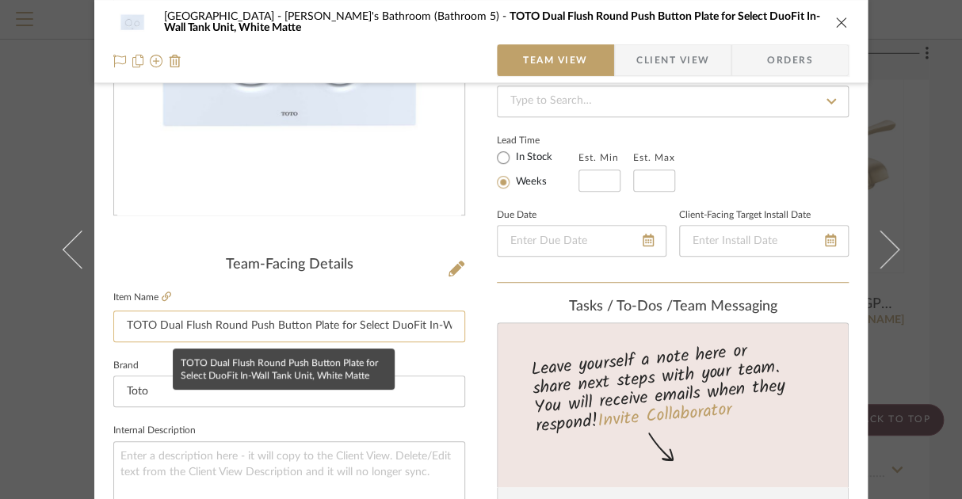
click at [312, 329] on input "TOTO Dual Flush Round Push Button Plate for Select DuoFit In-Wall Tank Unit, Wh…" at bounding box center [289, 327] width 352 height 32
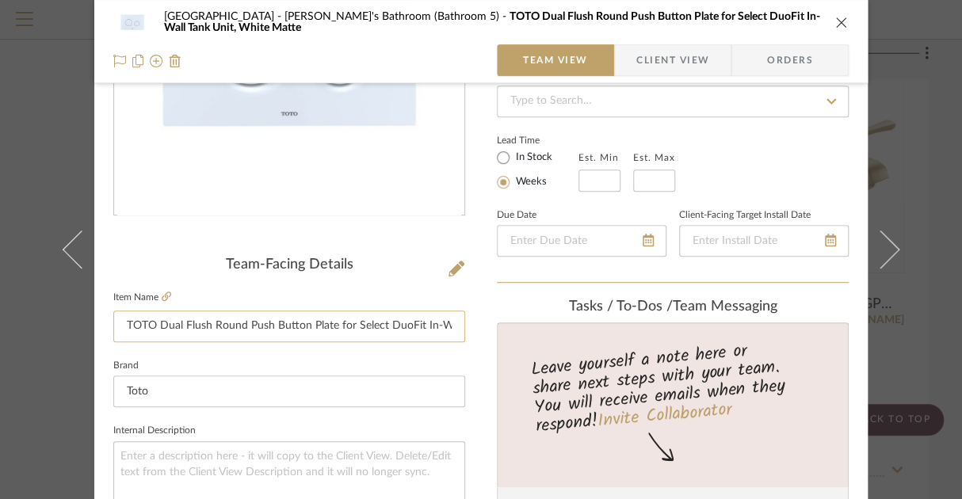
click at [312, 329] on input "TOTO Dual Flush Round Push Button Plate for Select DuoFit In-Wall Tank Unit, Wh…" at bounding box center [289, 327] width 352 height 32
click at [907, 189] on div "Northport Zahra's Bathroom (Bathroom 5) TOTO Dual Flush Round Push Button Plate…" at bounding box center [481, 249] width 962 height 499
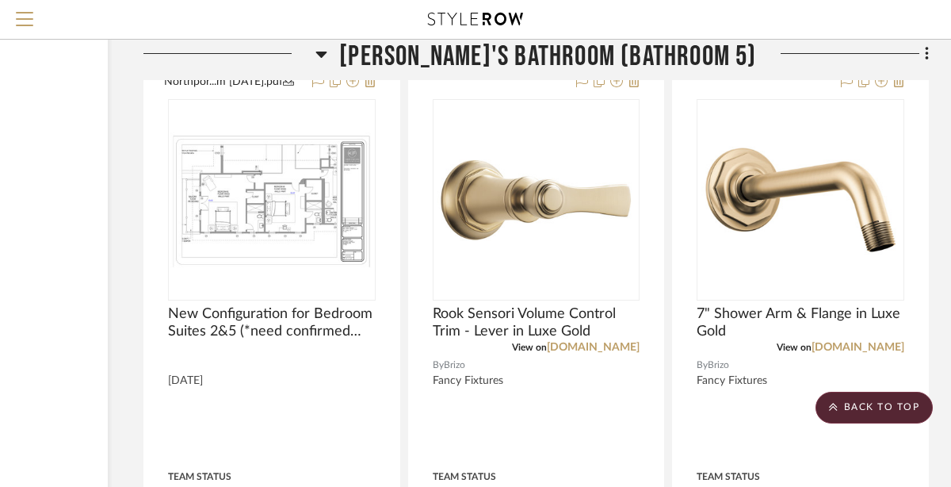
scroll to position [24583, 190]
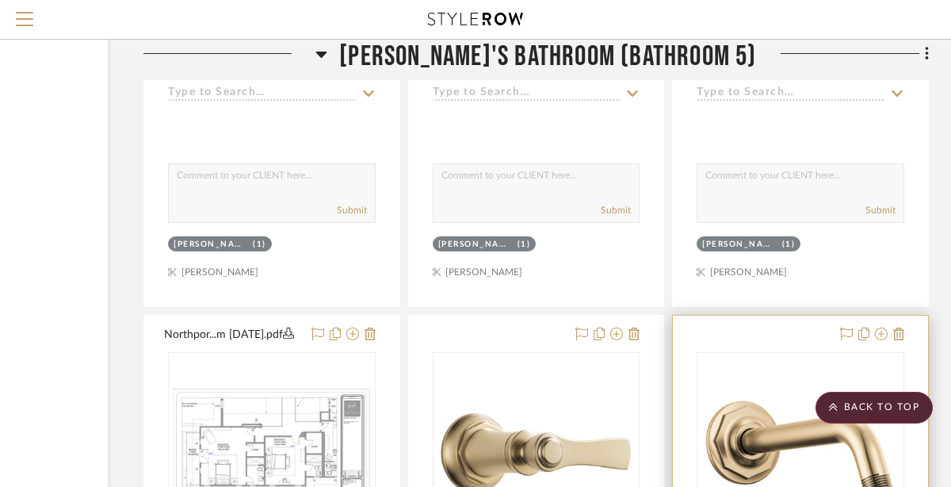
click at [697, 446] on div at bounding box center [801, 452] width 208 height 201
click at [717, 446] on img "0" at bounding box center [801, 453] width 198 height 198
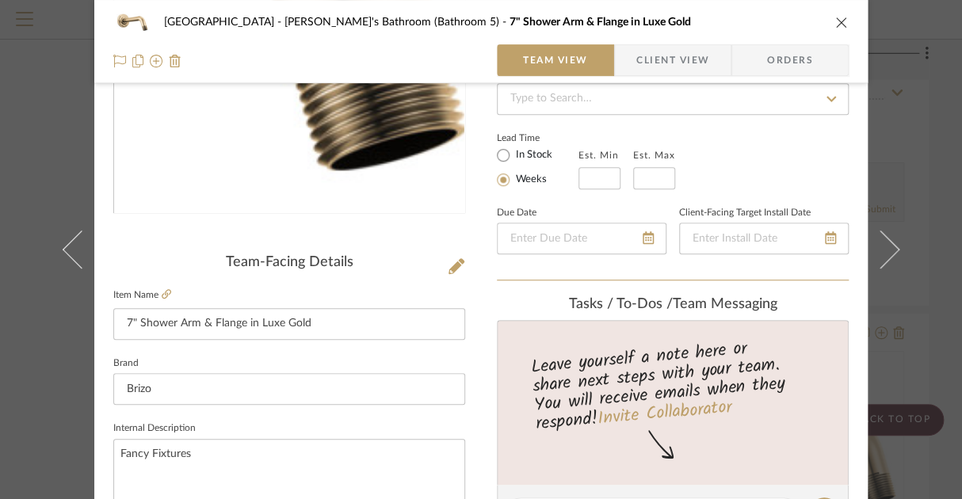
scroll to position [396, 0]
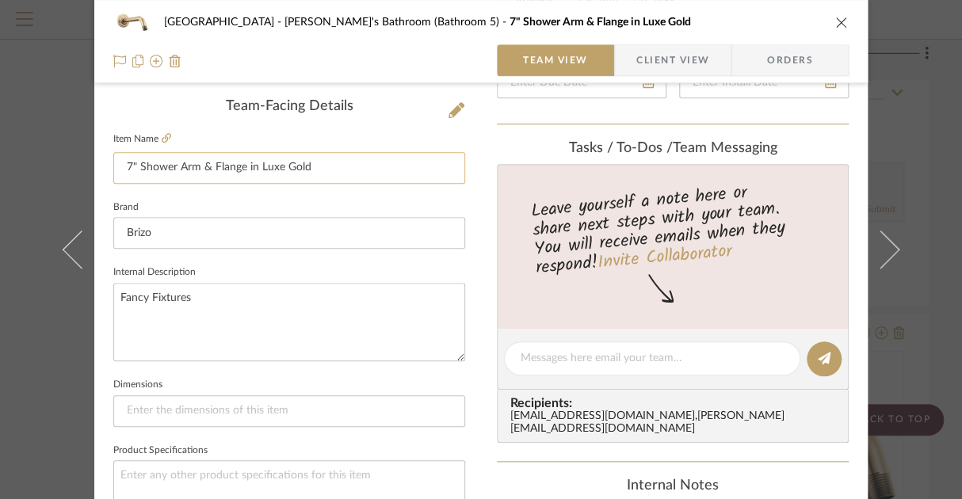
click at [383, 165] on input "7" Shower Arm & Flange in Luxe Gold" at bounding box center [289, 168] width 352 height 32
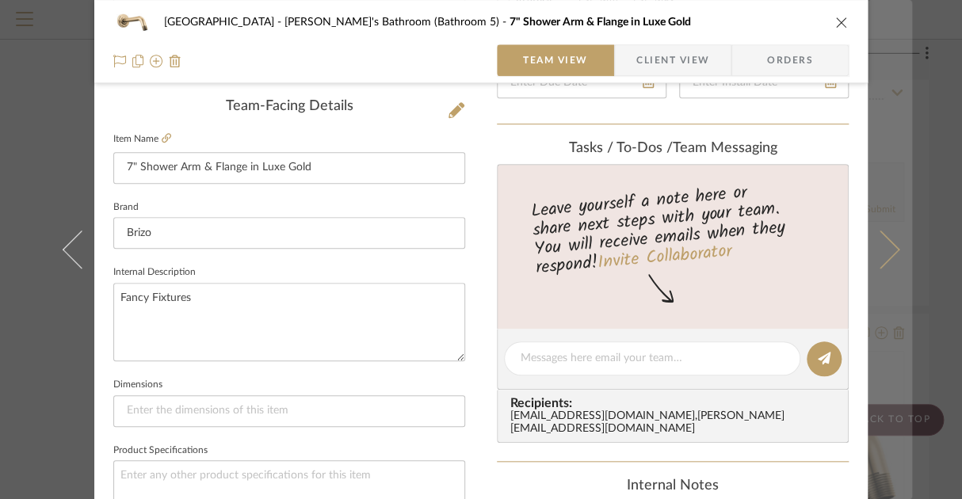
click at [904, 141] on button at bounding box center [890, 249] width 44 height 499
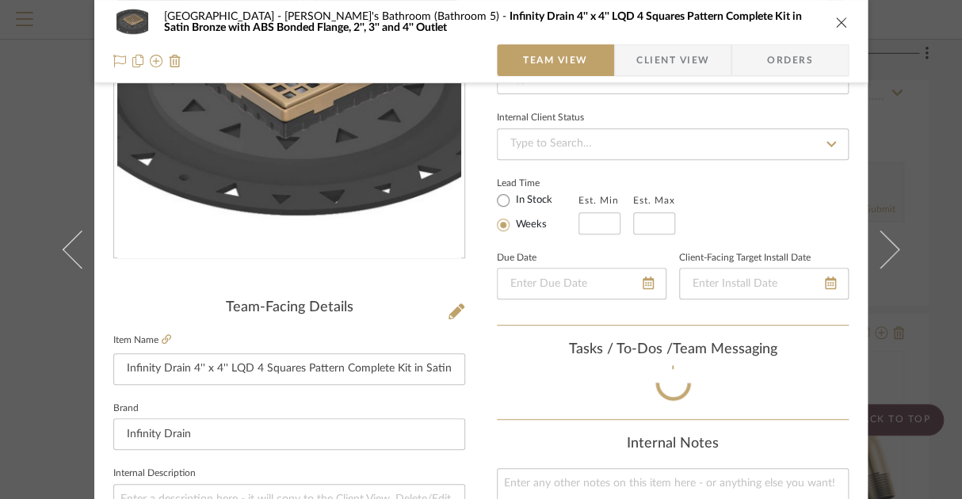
scroll to position [317, 0]
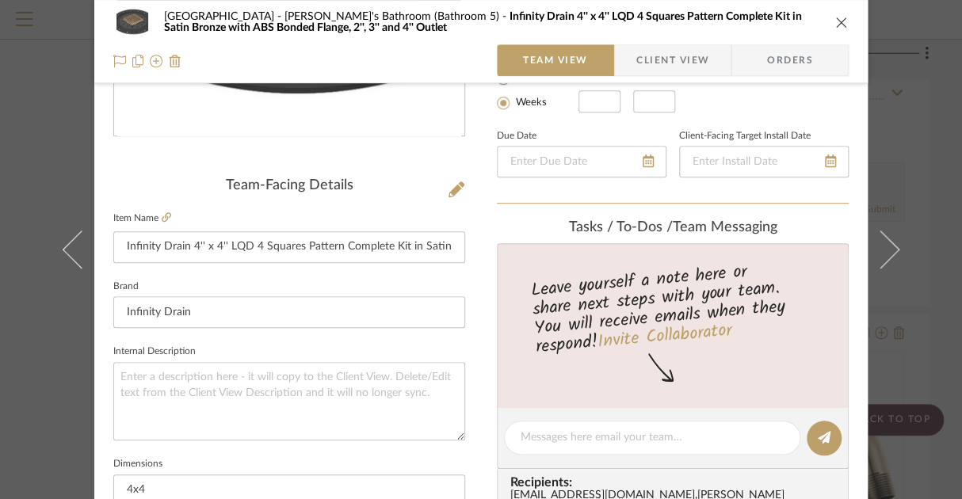
click at [942, 327] on div "Northport [PERSON_NAME]'s Bathroom (Bathroom 5) Infinity Drain 4'' x 4'' LQD 4 …" at bounding box center [481, 249] width 962 height 499
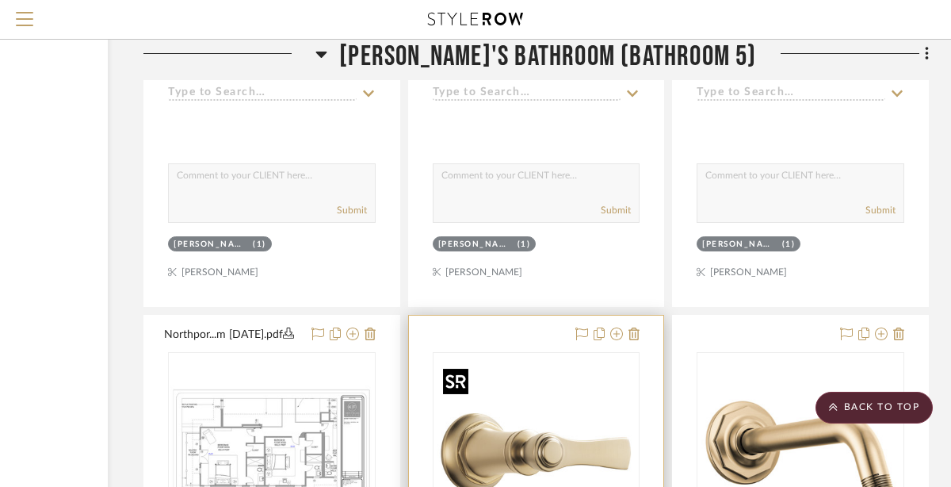
click at [519, 428] on img "0" at bounding box center [536, 453] width 198 height 198
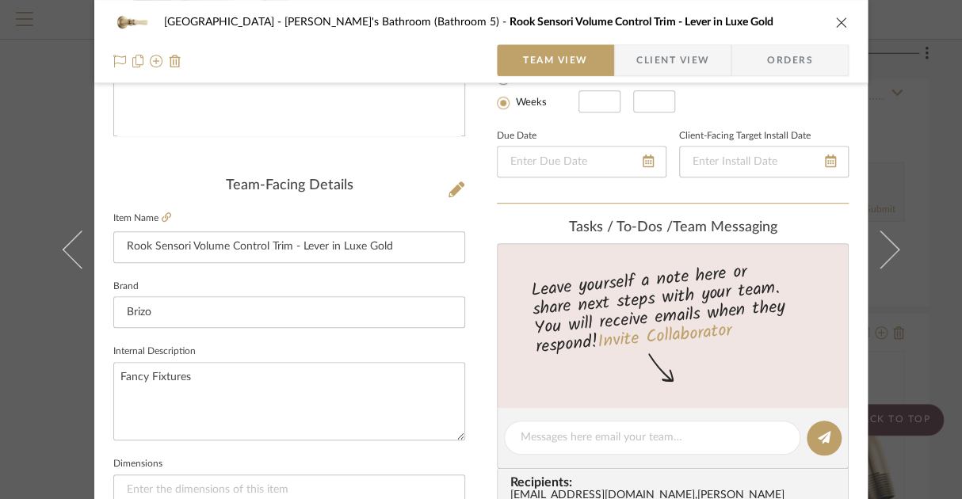
click at [925, 141] on div "Northport Zahra's Bathroom (Bathroom 5) Rook Sensori Volume Control Trim - Leve…" at bounding box center [481, 249] width 962 height 499
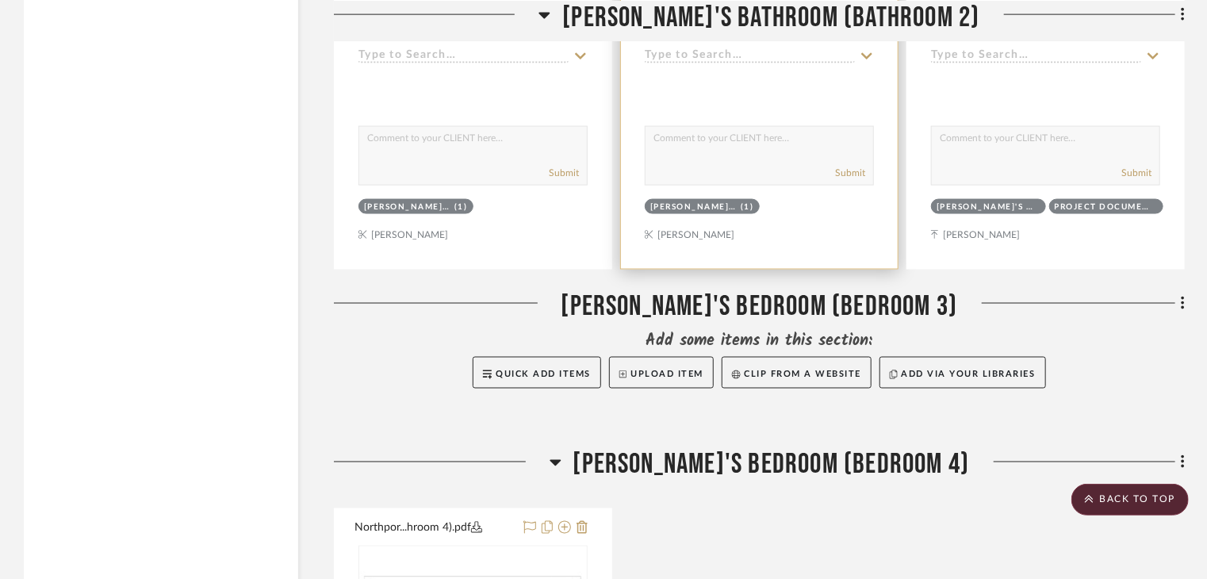
scroll to position [19113, 0]
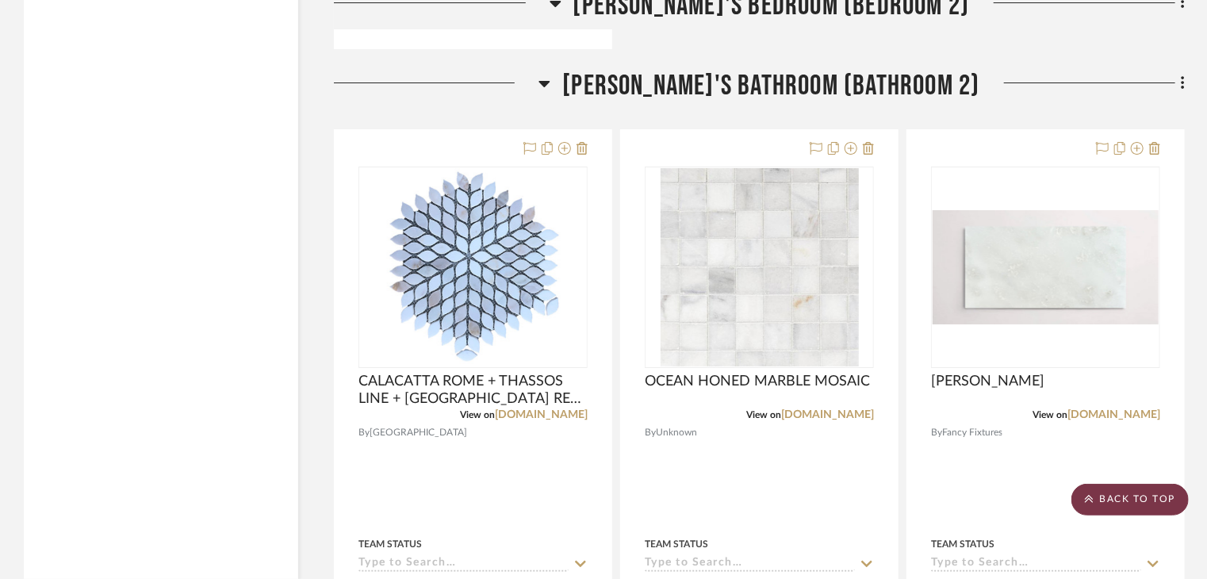
click at [1127, 507] on scroll-to-top-button "BACK TO TOP" at bounding box center [1129, 500] width 117 height 32
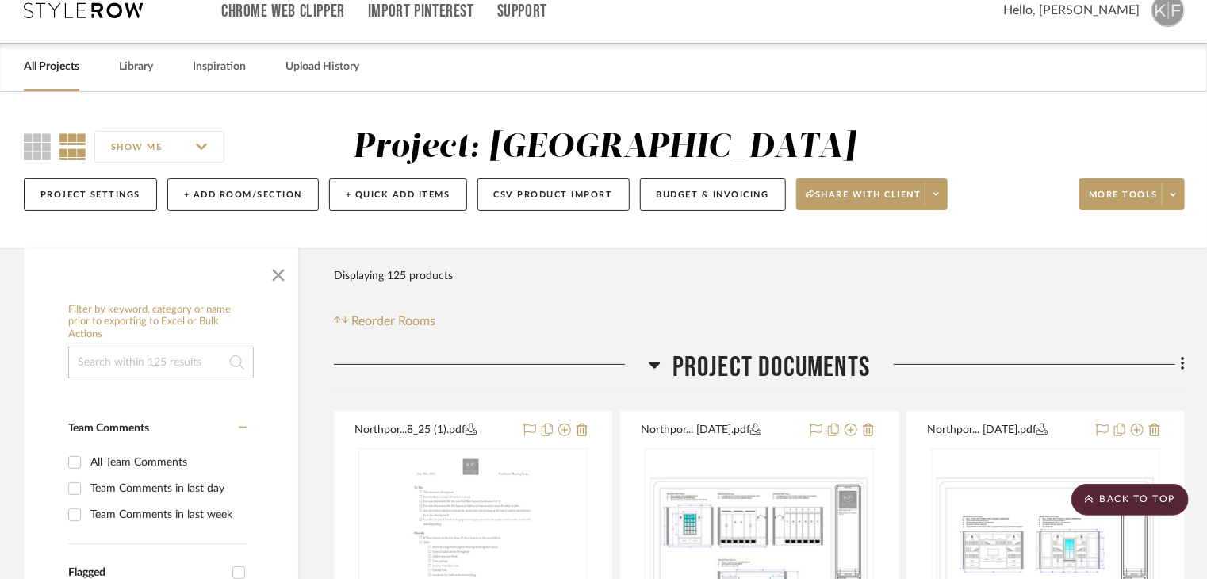
scroll to position [0, 0]
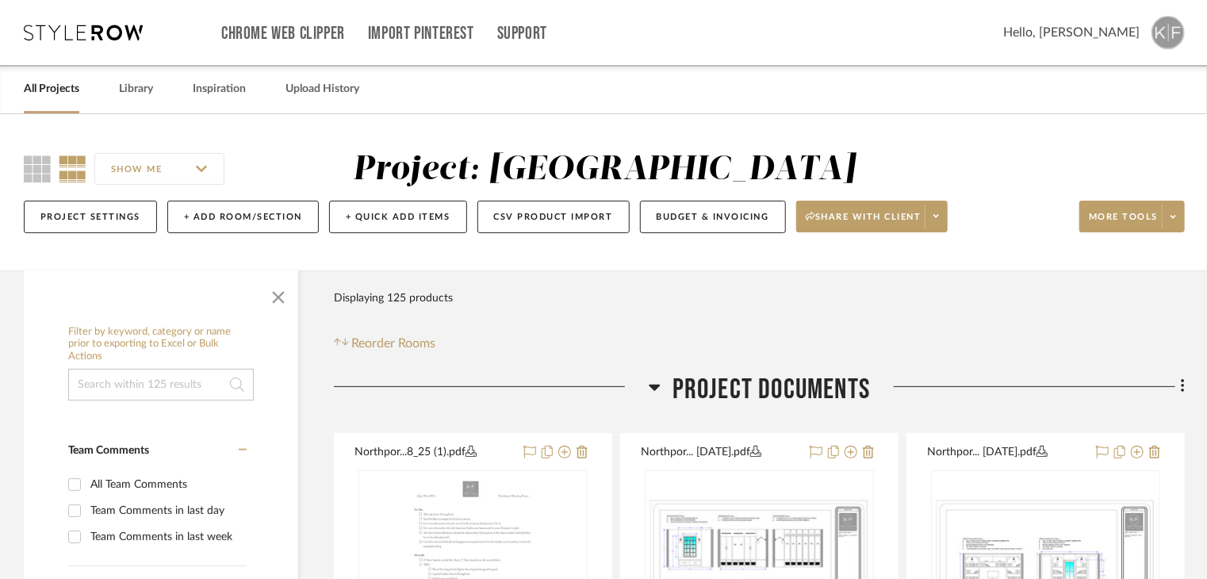
click at [1181, 33] on img at bounding box center [1167, 32] width 33 height 33
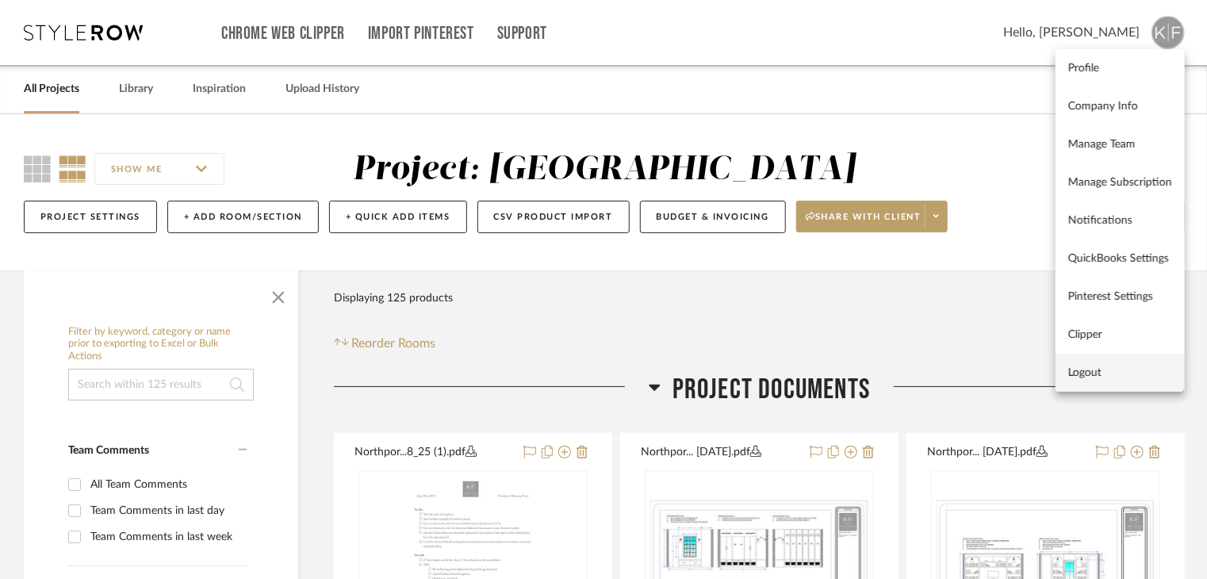
click at [1150, 367] on span "Logout" at bounding box center [1120, 372] width 104 height 13
